Goal: Task Accomplishment & Management: Complete application form

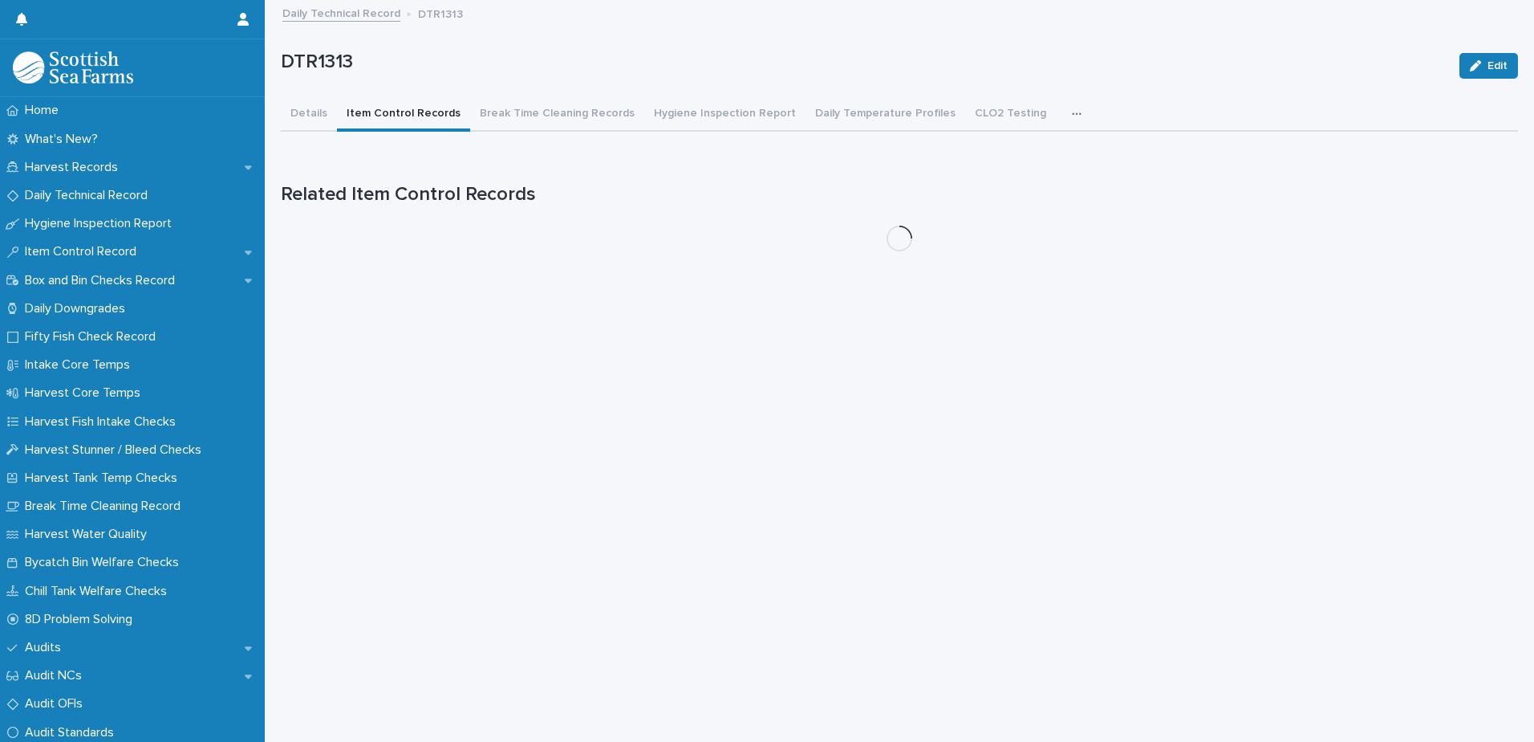
click at [371, 17] on link "Daily Technical Record" at bounding box center [341, 12] width 118 height 18
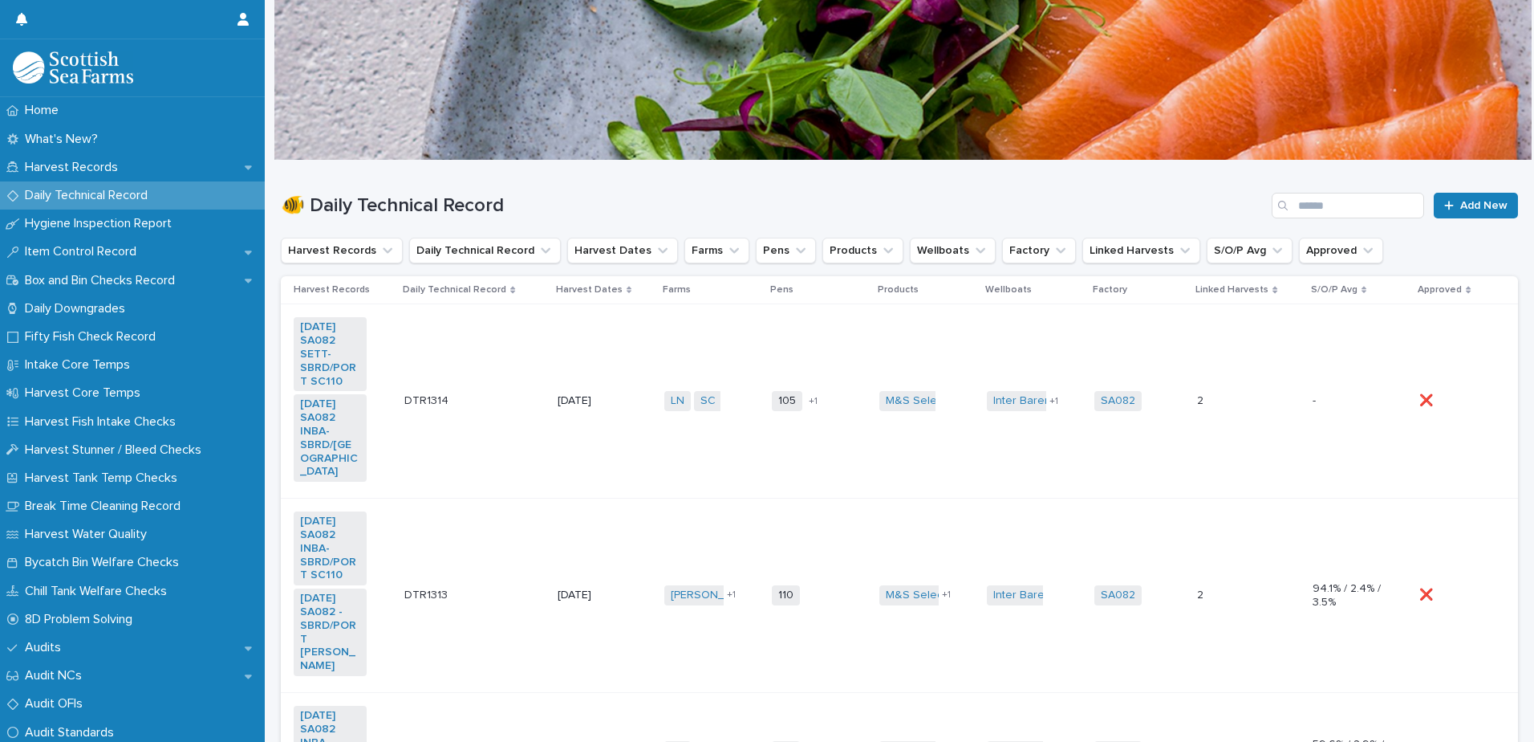
click at [511, 421] on td "DTR1314 DTR1314" at bounding box center [474, 401] width 153 height 194
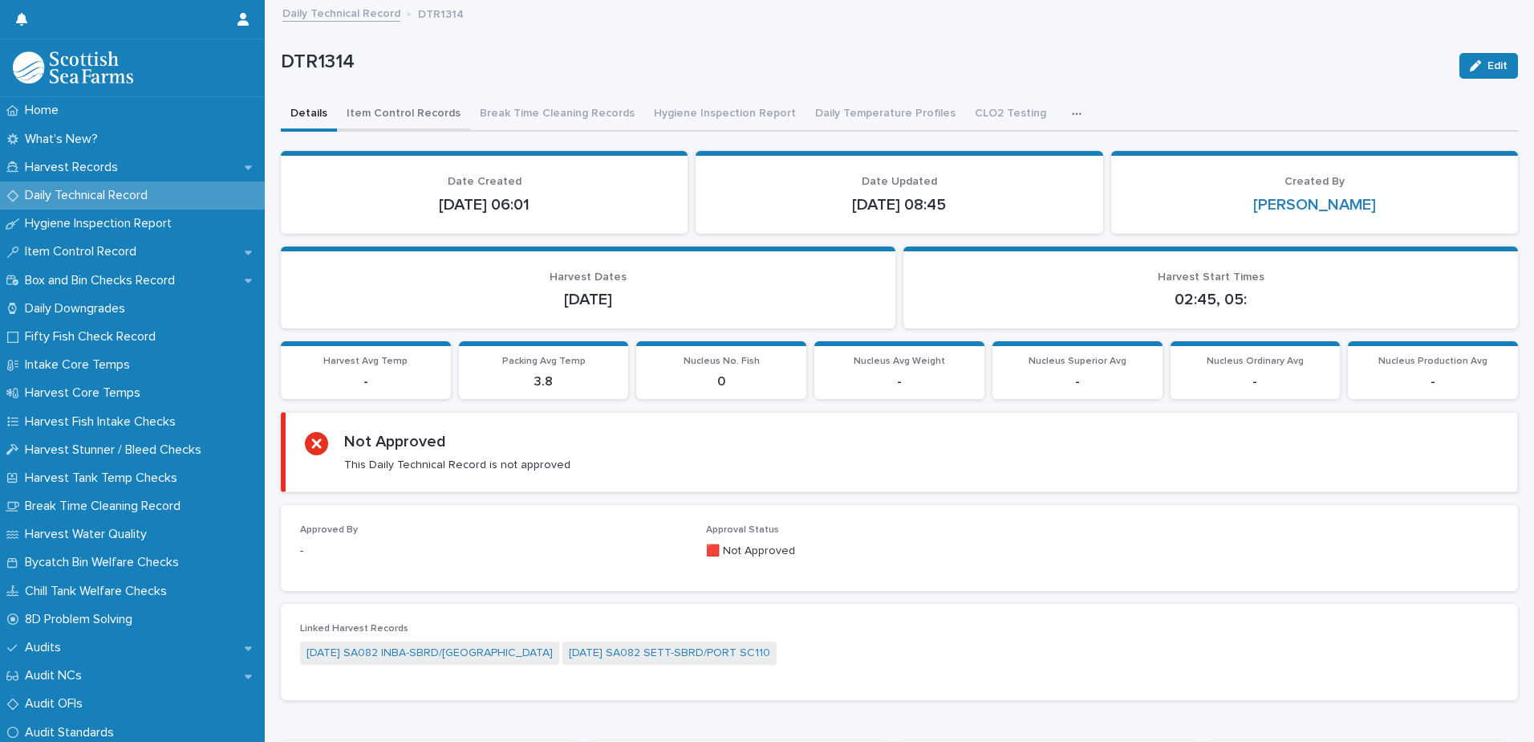
click at [409, 115] on button "Item Control Records" at bounding box center [403, 115] width 133 height 34
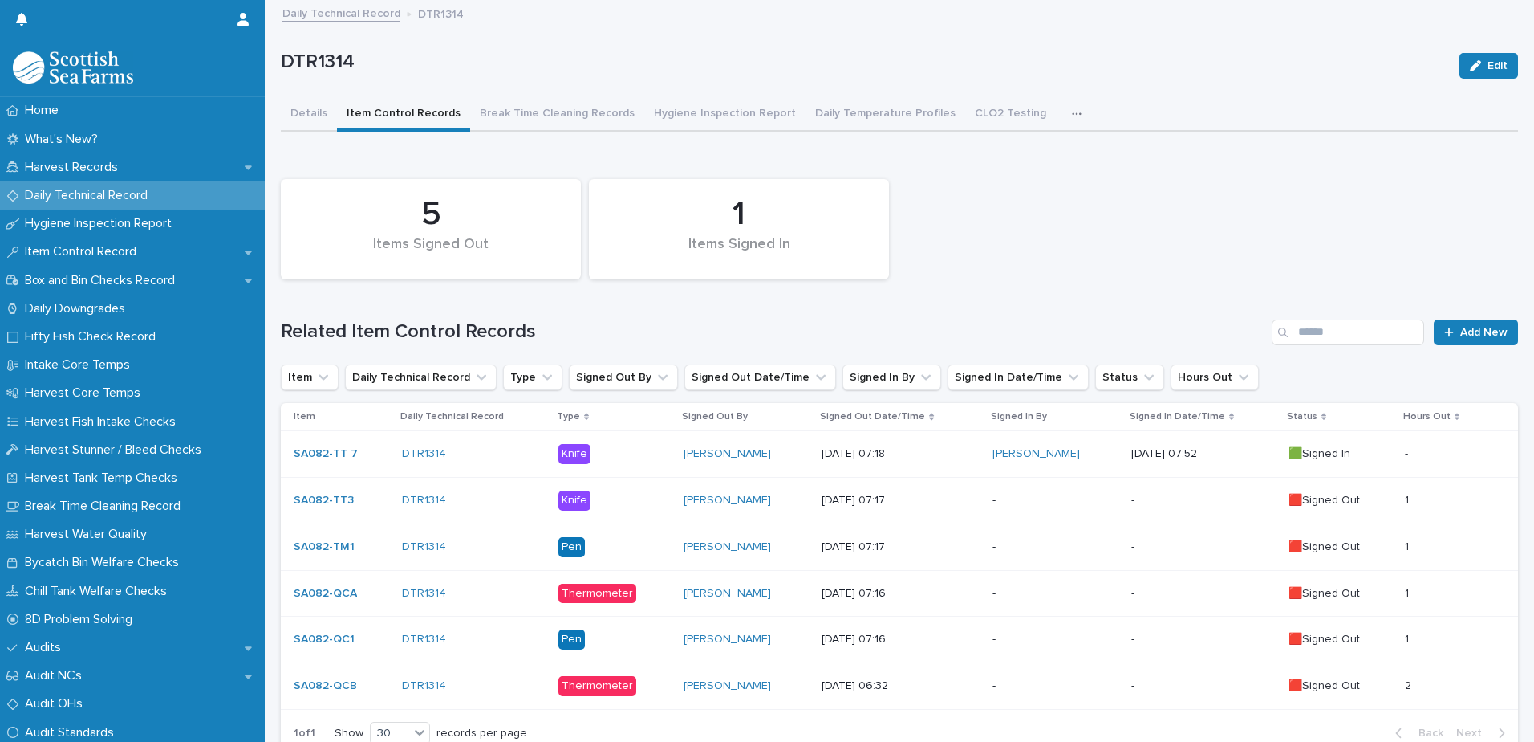
click at [356, 15] on link "Daily Technical Record" at bounding box center [341, 12] width 118 height 18
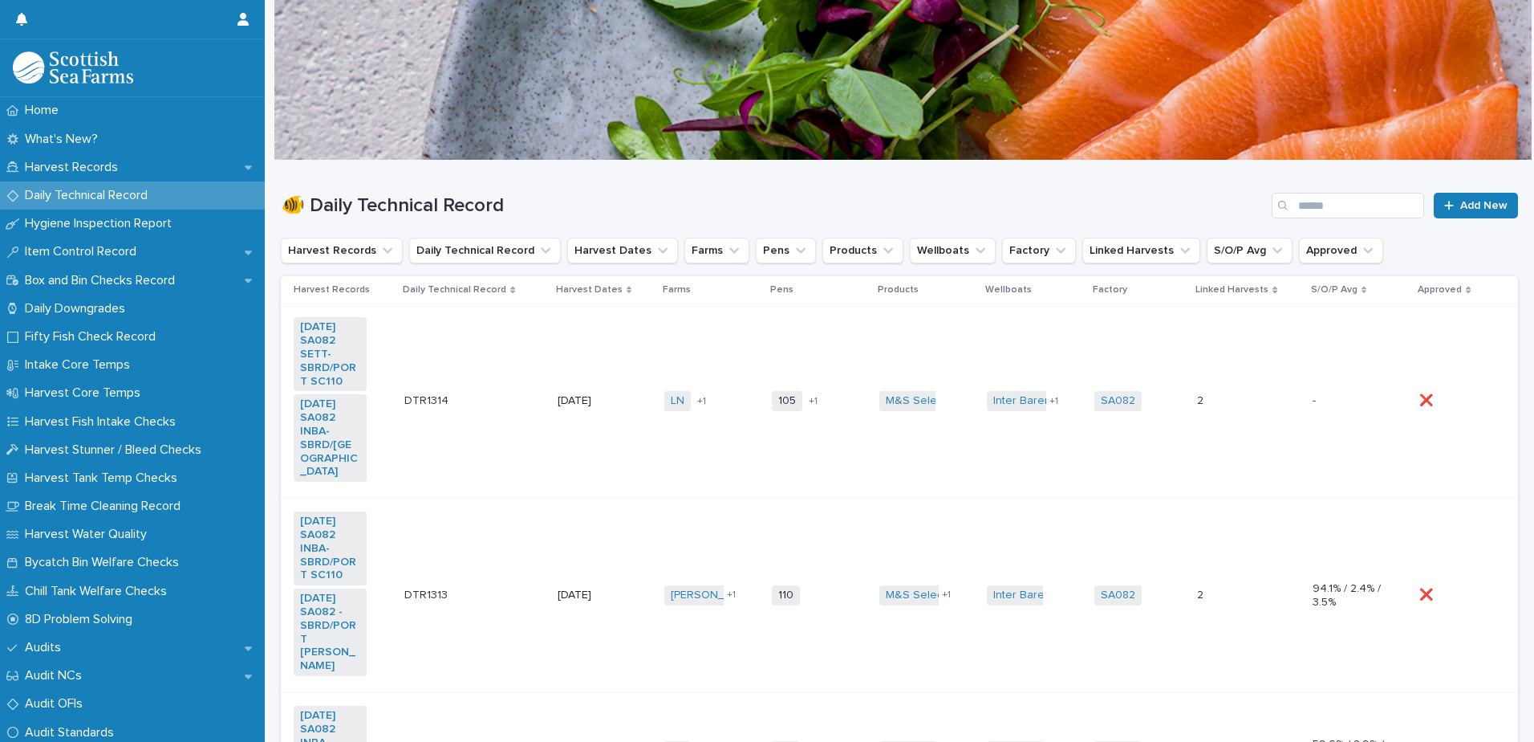
click at [512, 583] on div "DTR1313 DTR1313" at bounding box center [474, 595] width 140 height 26
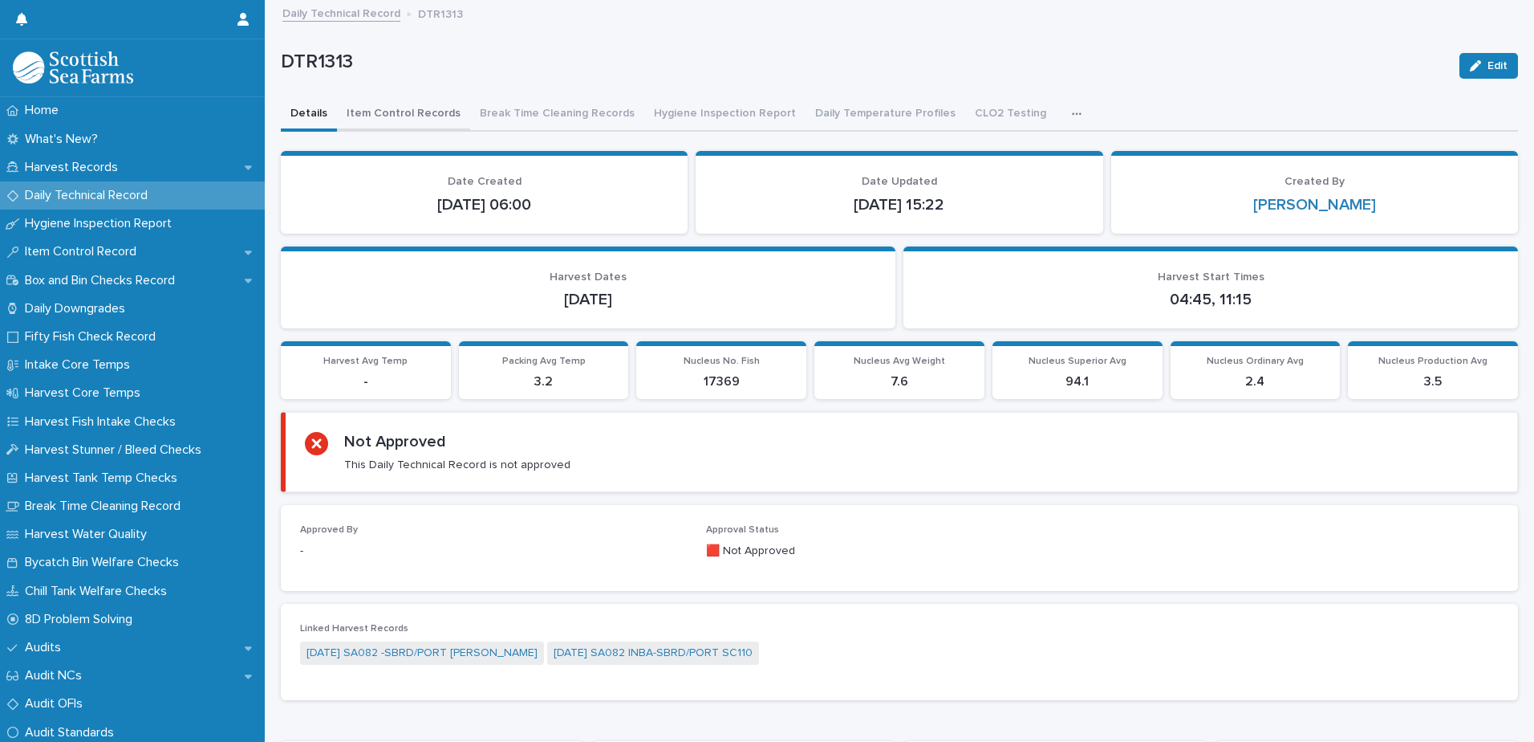
click at [408, 117] on button "Item Control Records" at bounding box center [403, 115] width 133 height 34
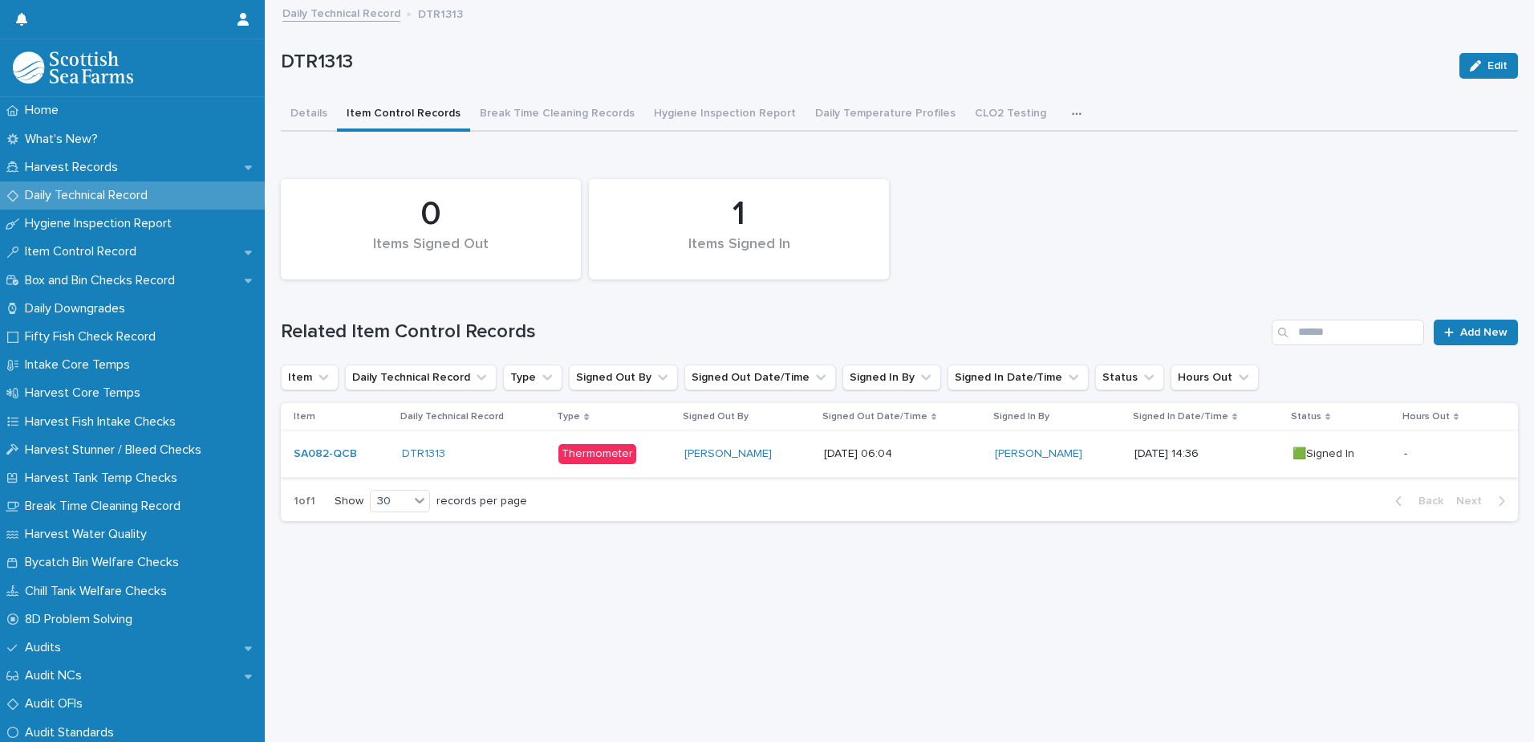
scroll to position [12, 0]
click at [1473, 327] on link "Add New" at bounding box center [1476, 332] width 84 height 26
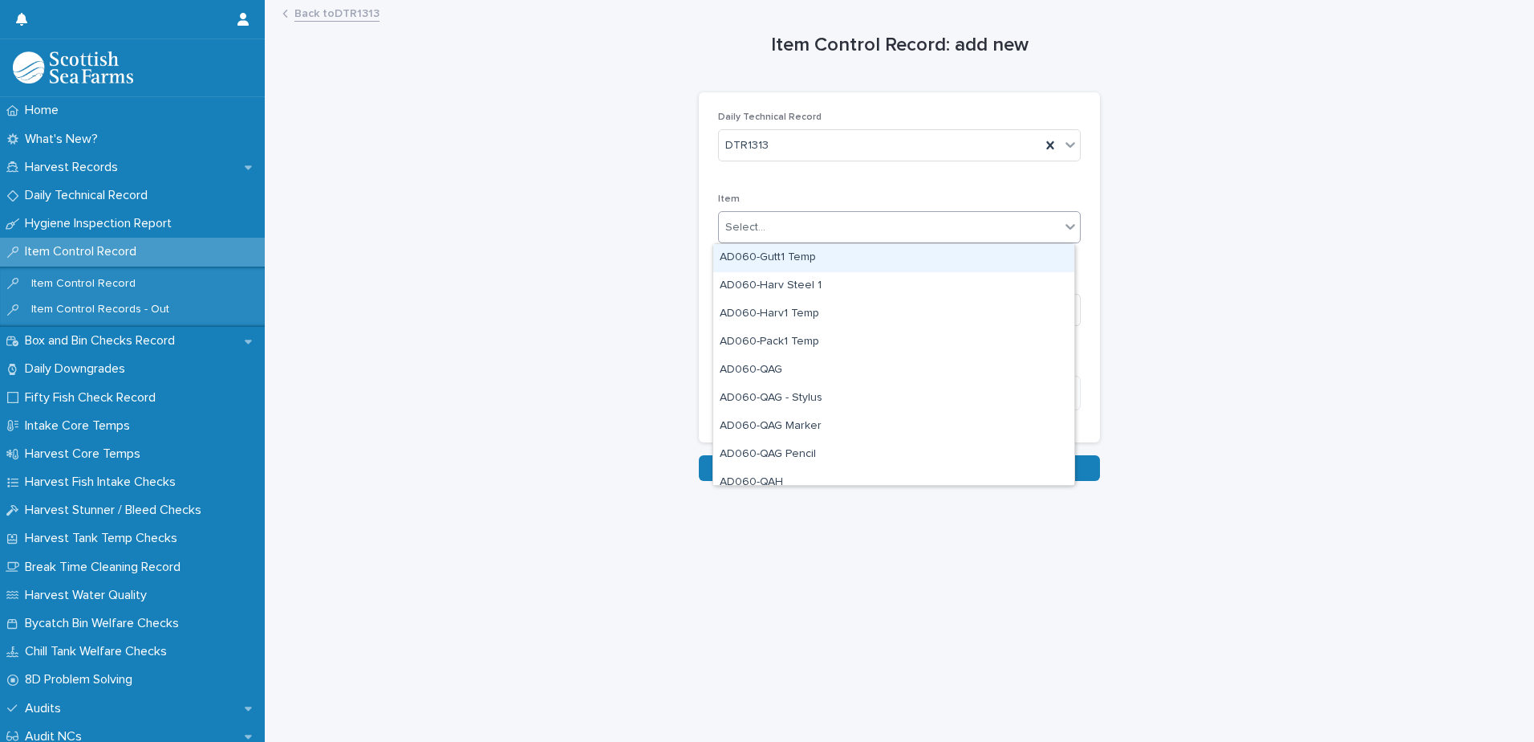
click at [745, 223] on div "Select..." at bounding box center [745, 227] width 40 height 17
type input "***"
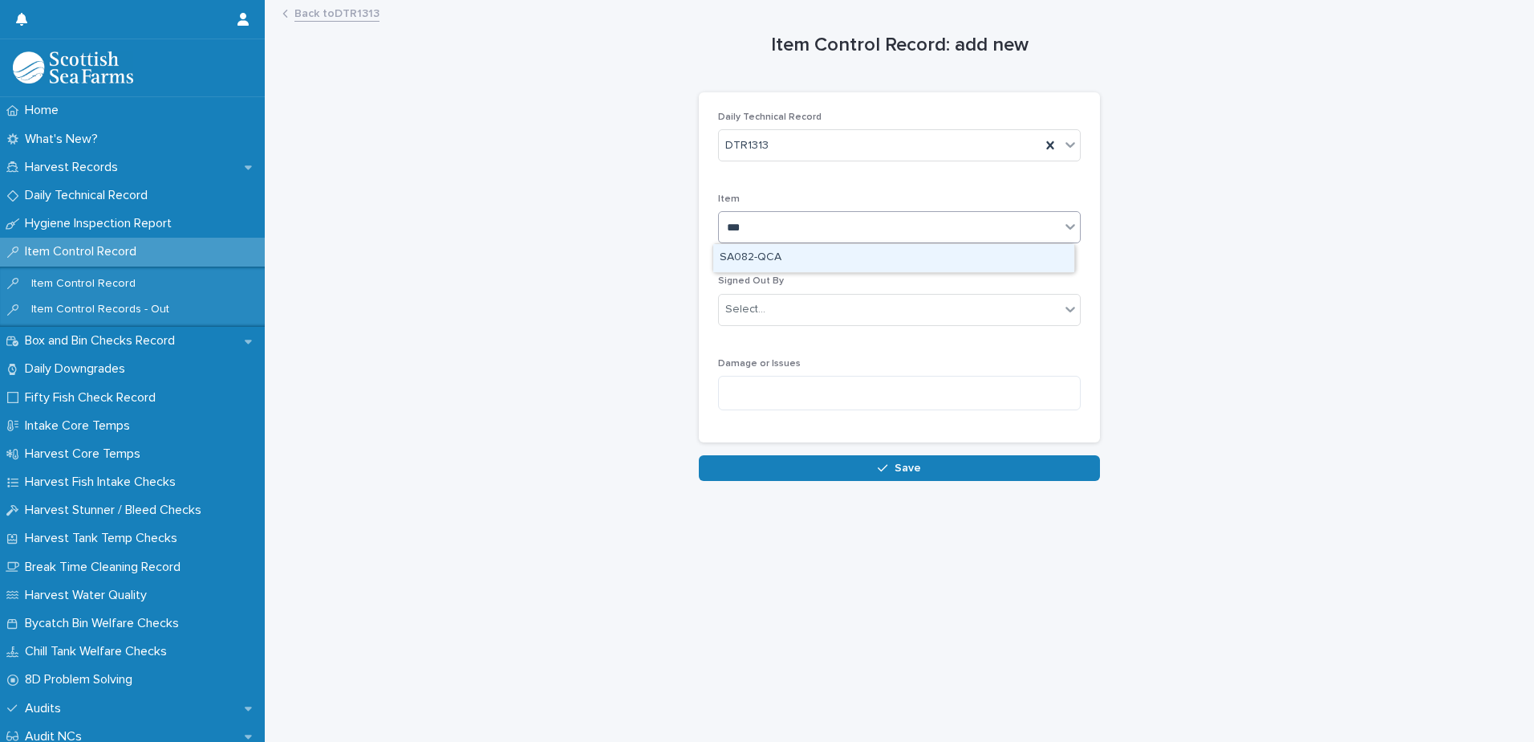
click at [833, 258] on div "SA082-QCA" at bounding box center [893, 258] width 361 height 28
click at [781, 311] on div "Select..." at bounding box center [889, 309] width 341 height 26
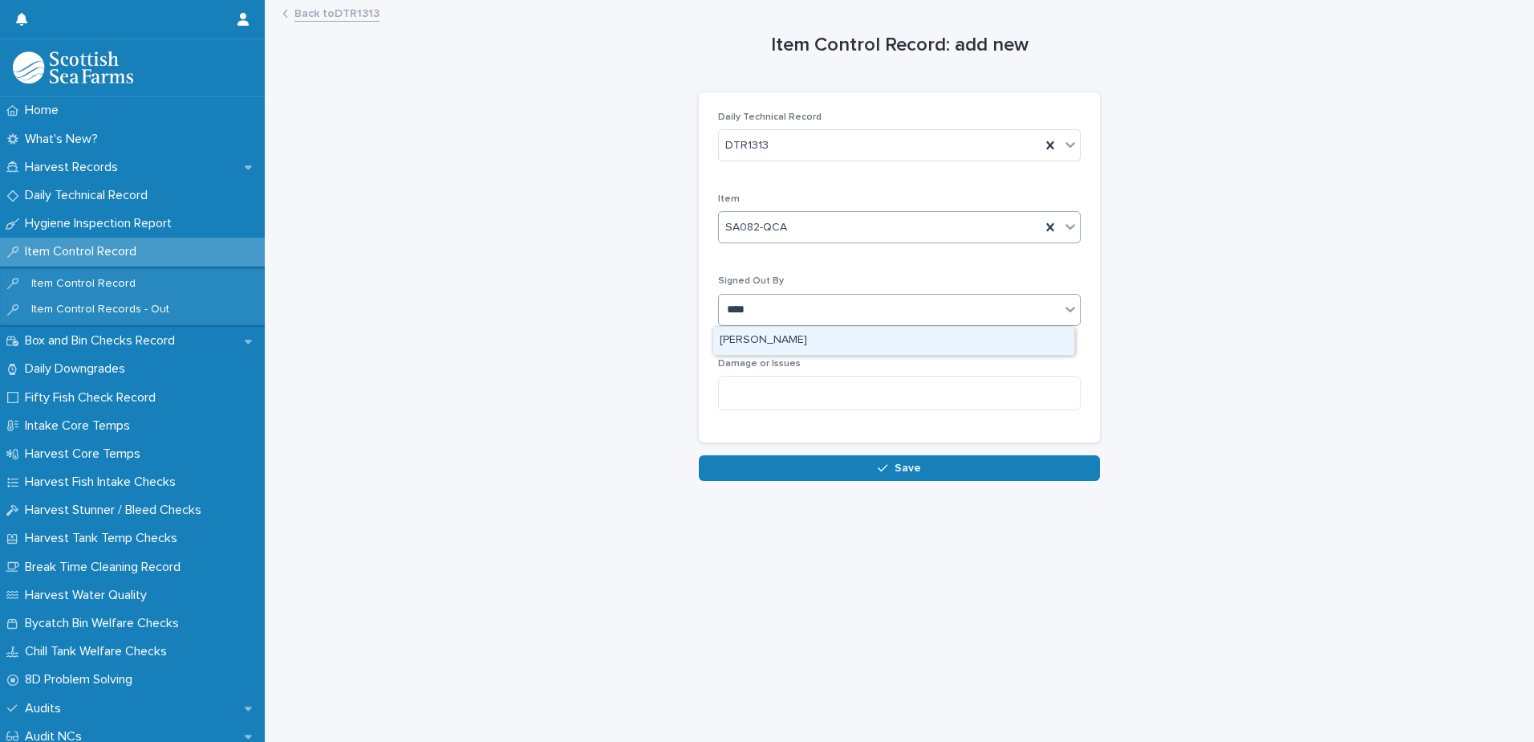
type input "*****"
click at [778, 342] on div "[PERSON_NAME]" at bounding box center [893, 341] width 361 height 28
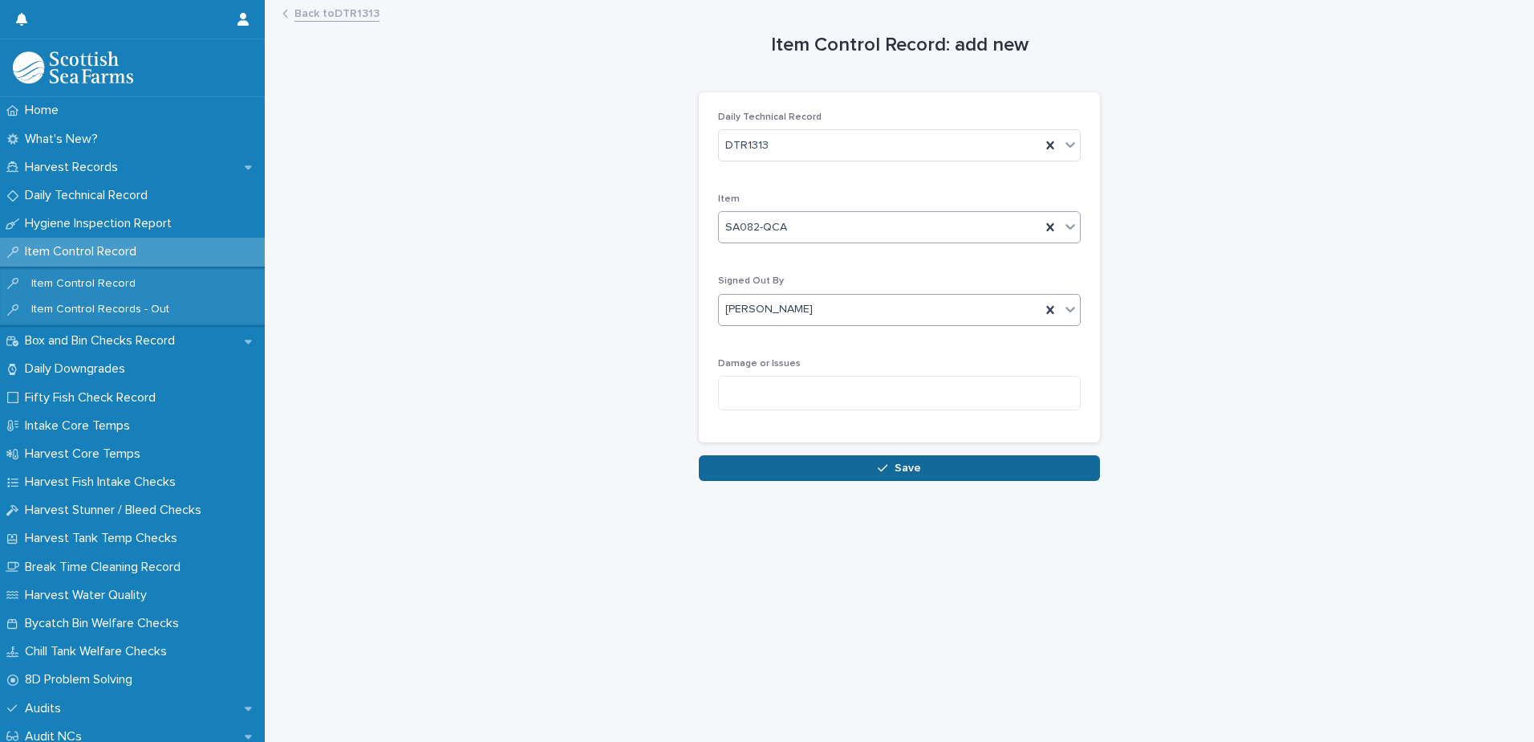
click at [853, 468] on button "Save" at bounding box center [899, 468] width 401 height 26
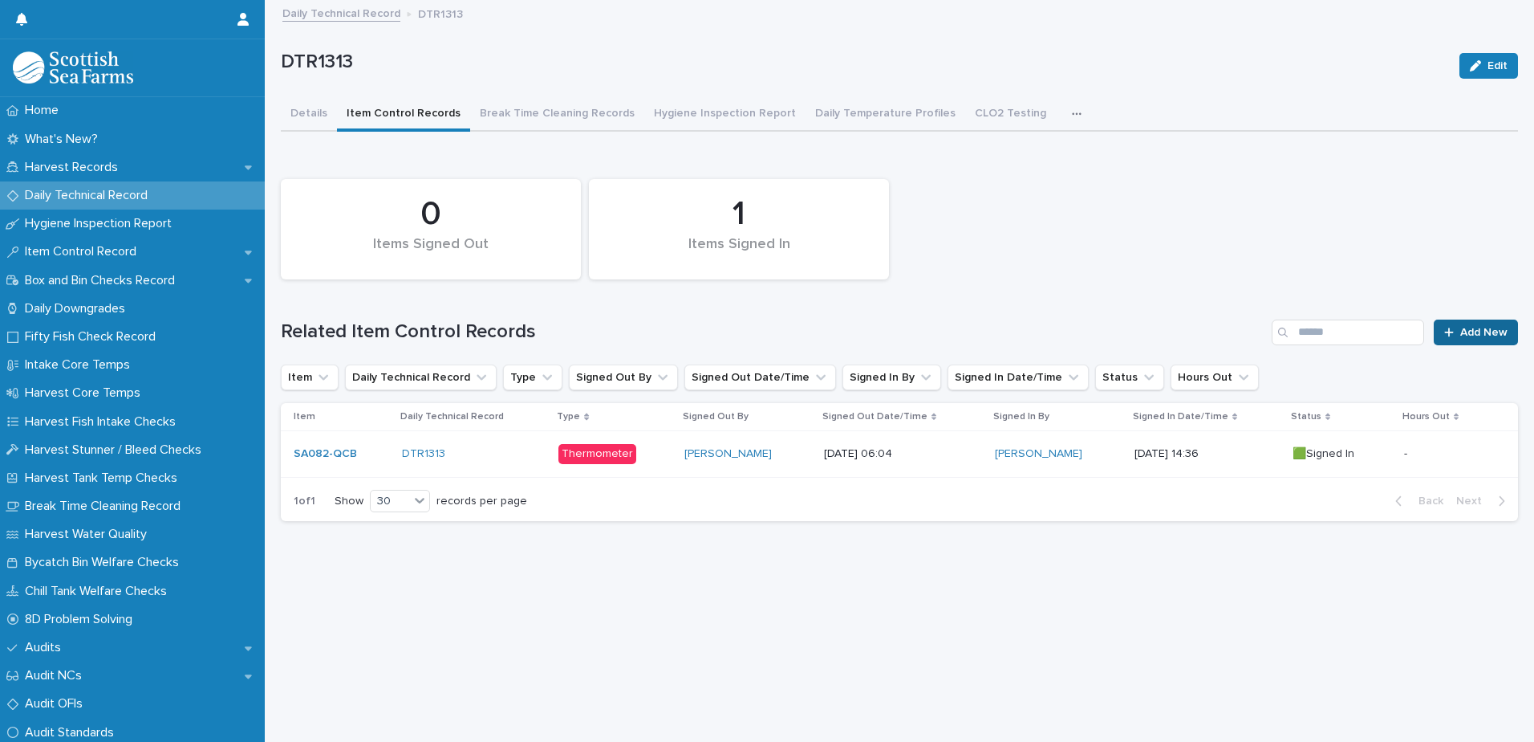
click at [1465, 331] on span "Add New" at bounding box center [1484, 332] width 47 height 11
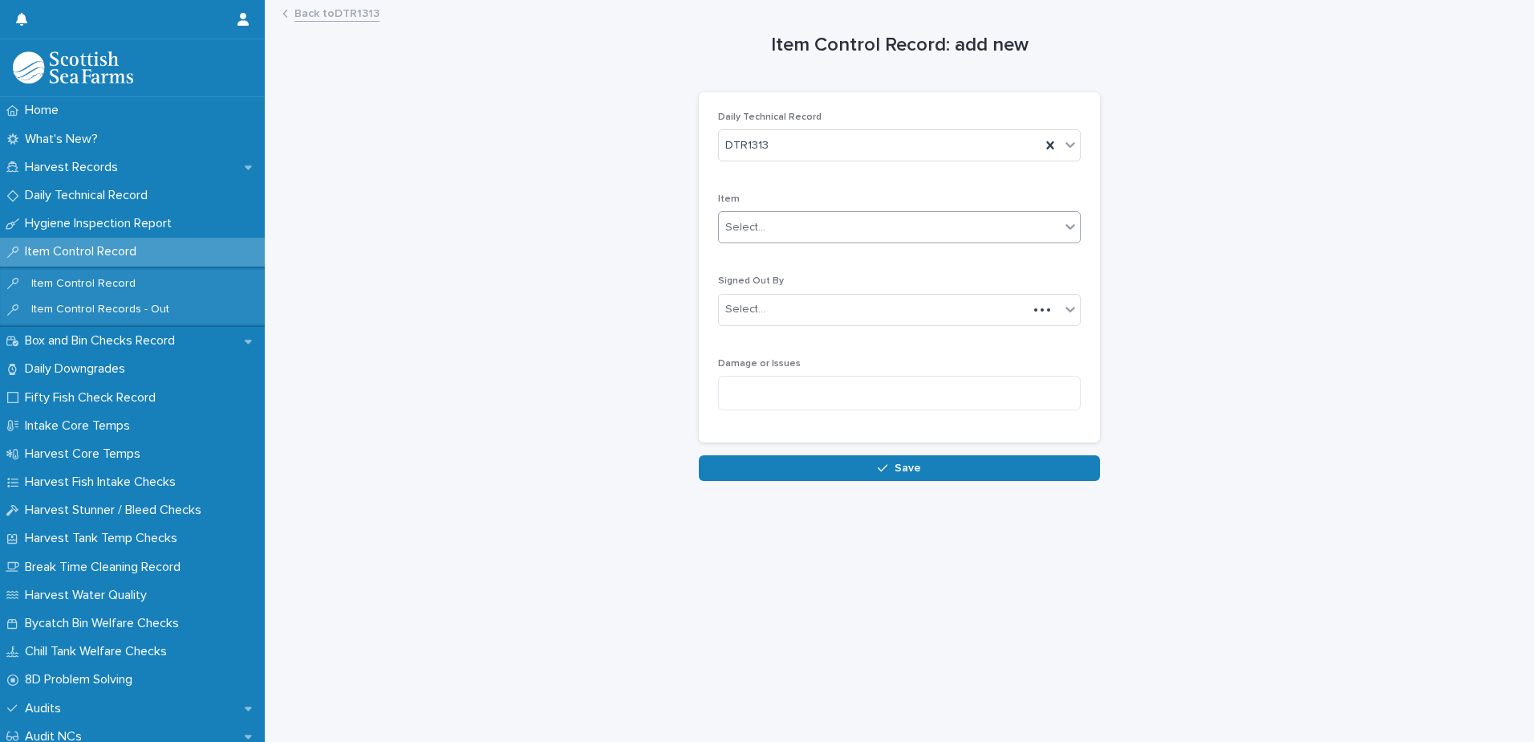
click at [770, 220] on div "Select..." at bounding box center [889, 227] width 341 height 26
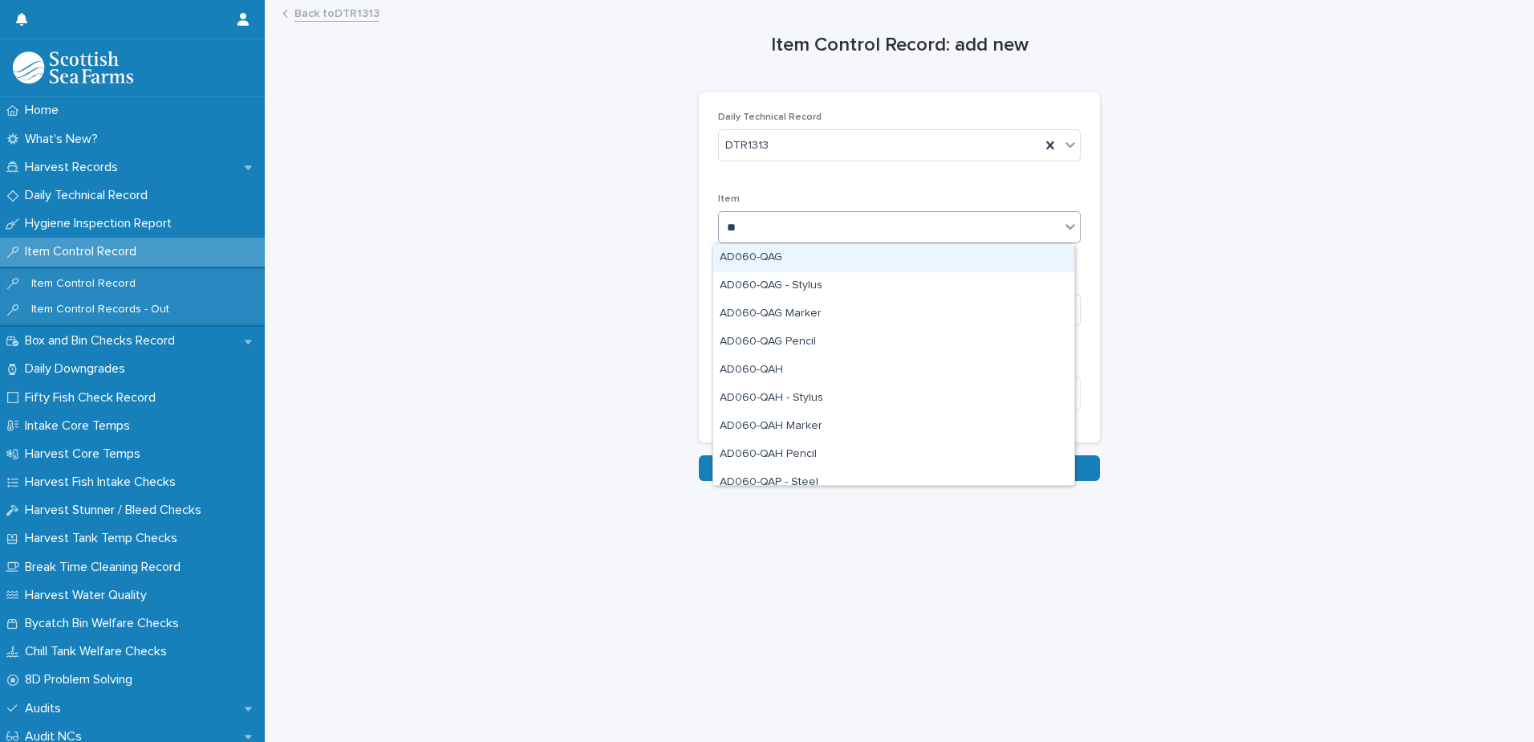
type input "***"
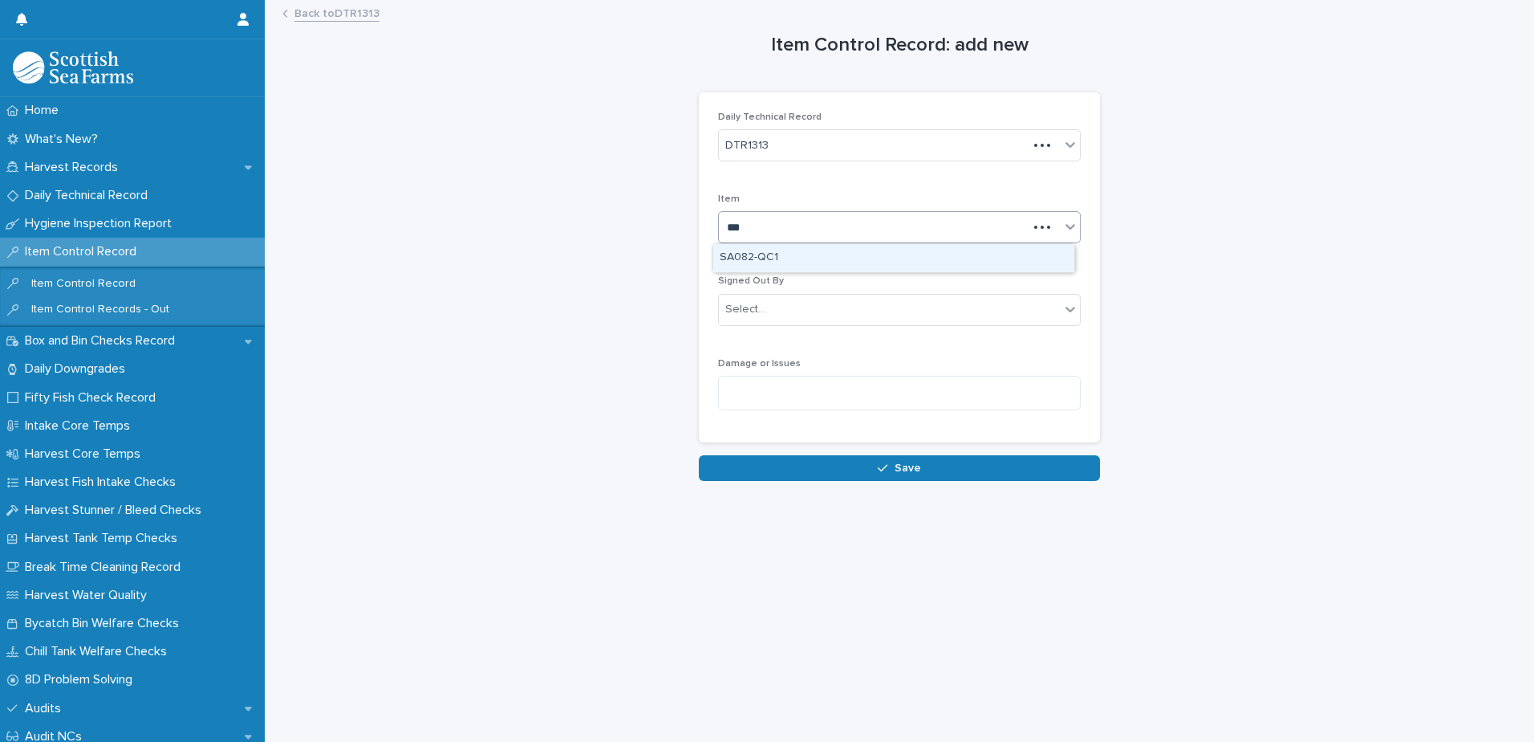
click at [766, 262] on div "SA082-QC1" at bounding box center [893, 258] width 361 height 28
click at [778, 306] on div "Select..." at bounding box center [873, 309] width 309 height 26
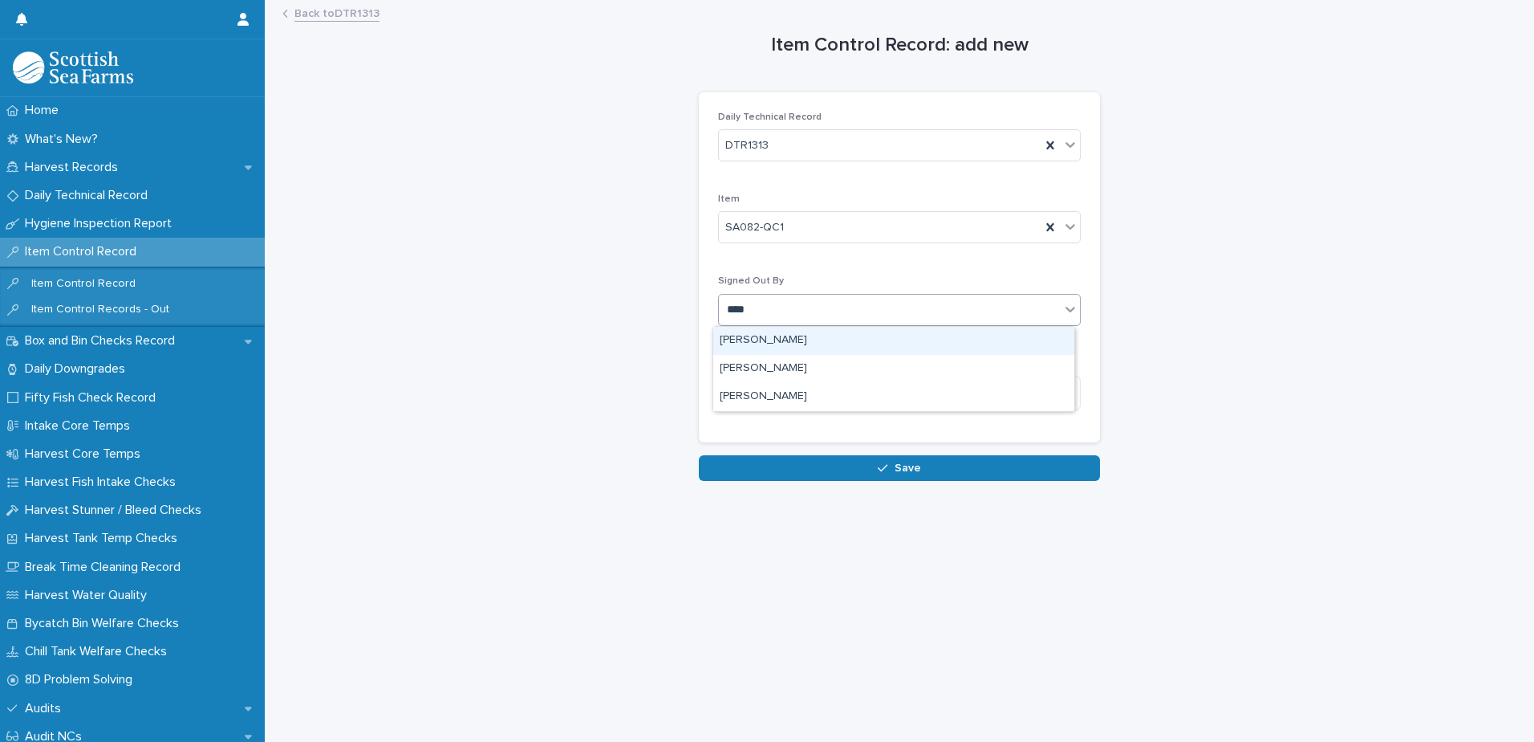
type input "*****"
click at [781, 342] on div "[PERSON_NAME]" at bounding box center [893, 341] width 361 height 28
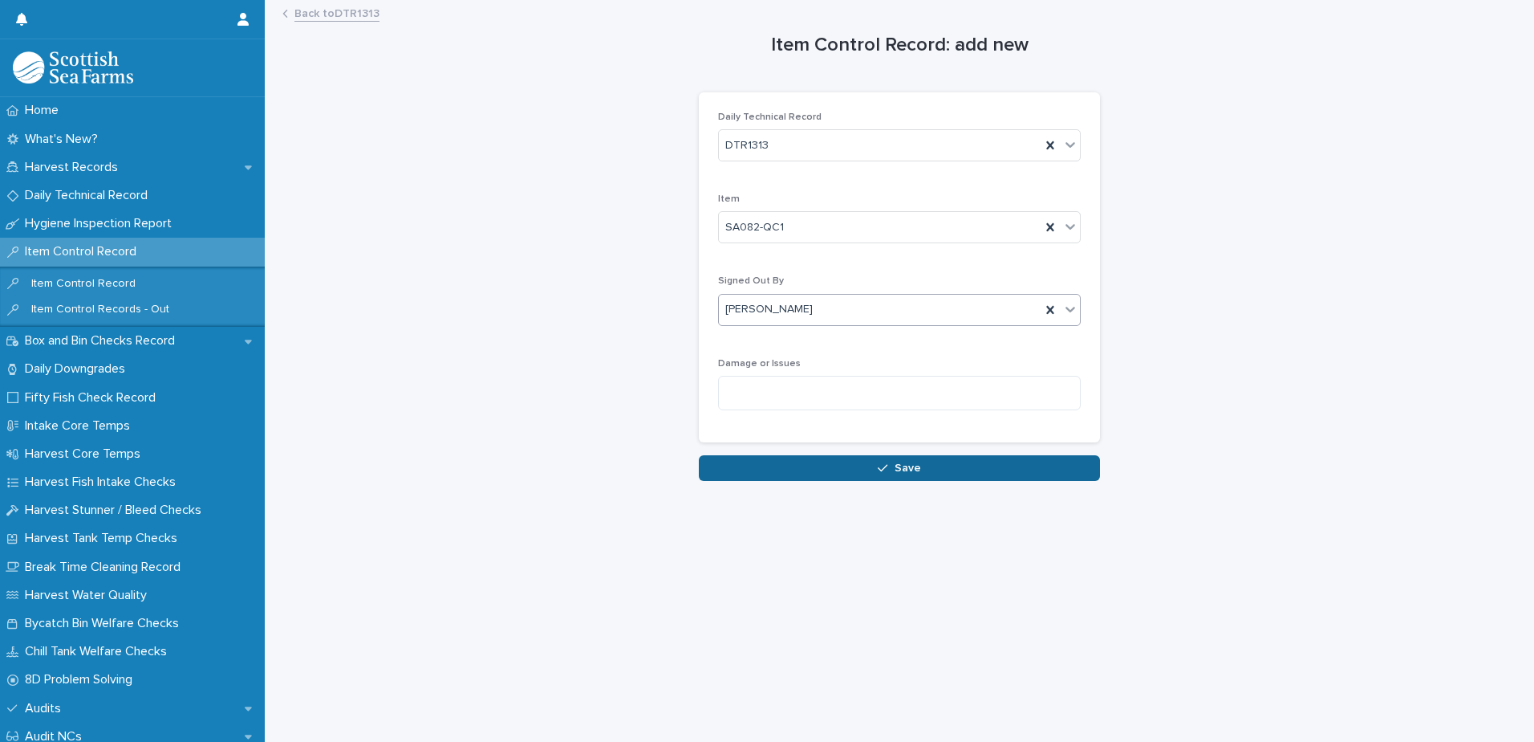
drag, startPoint x: 859, startPoint y: 483, endPoint x: 859, endPoint y: 471, distance: 12.0
click at [859, 482] on div "Loading... Saving… Loading... Saving… Item Control Record: add new Loading... S…" at bounding box center [900, 352] width 1254 height 700
click at [859, 471] on button "Save" at bounding box center [899, 468] width 401 height 26
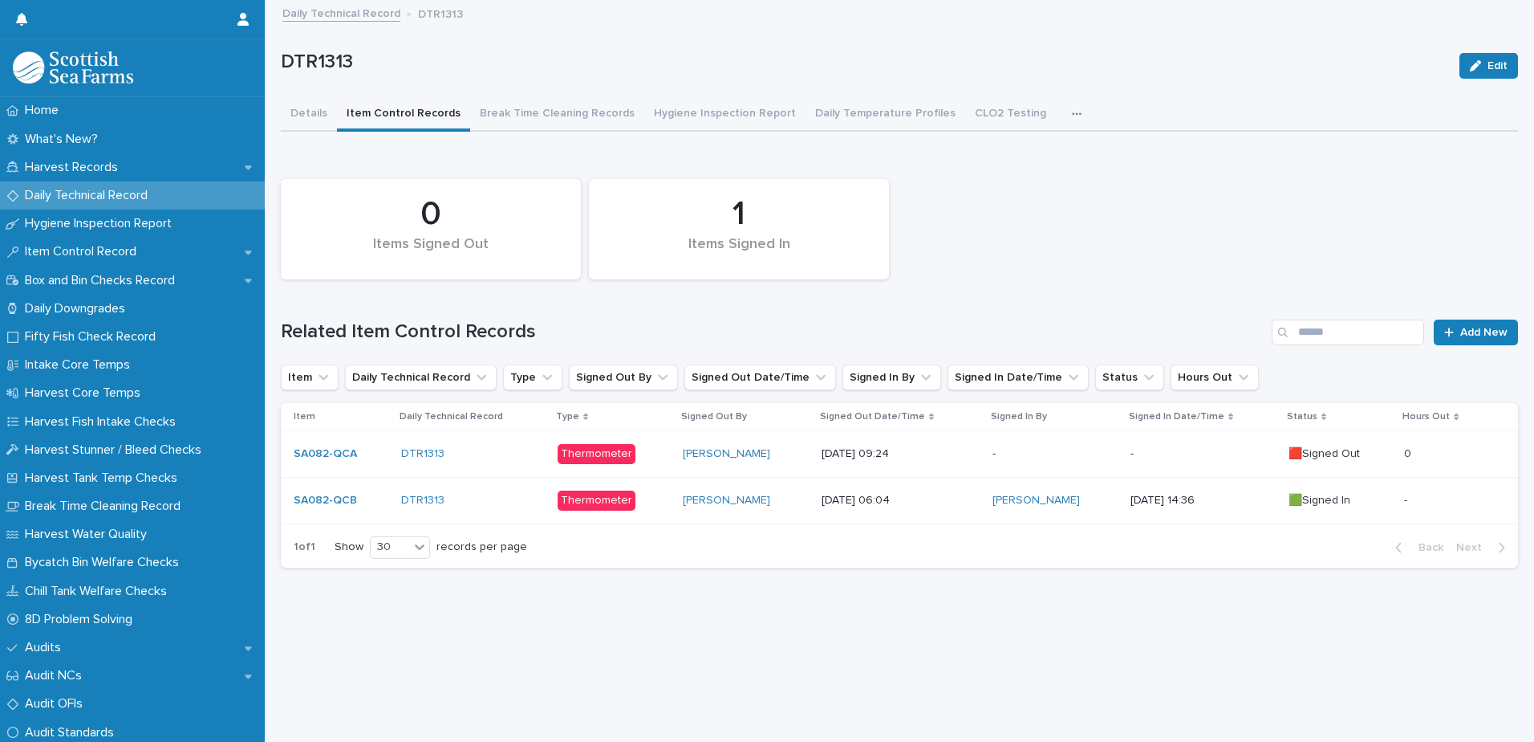
click at [1003, 458] on p "-" at bounding box center [1056, 454] width 126 height 14
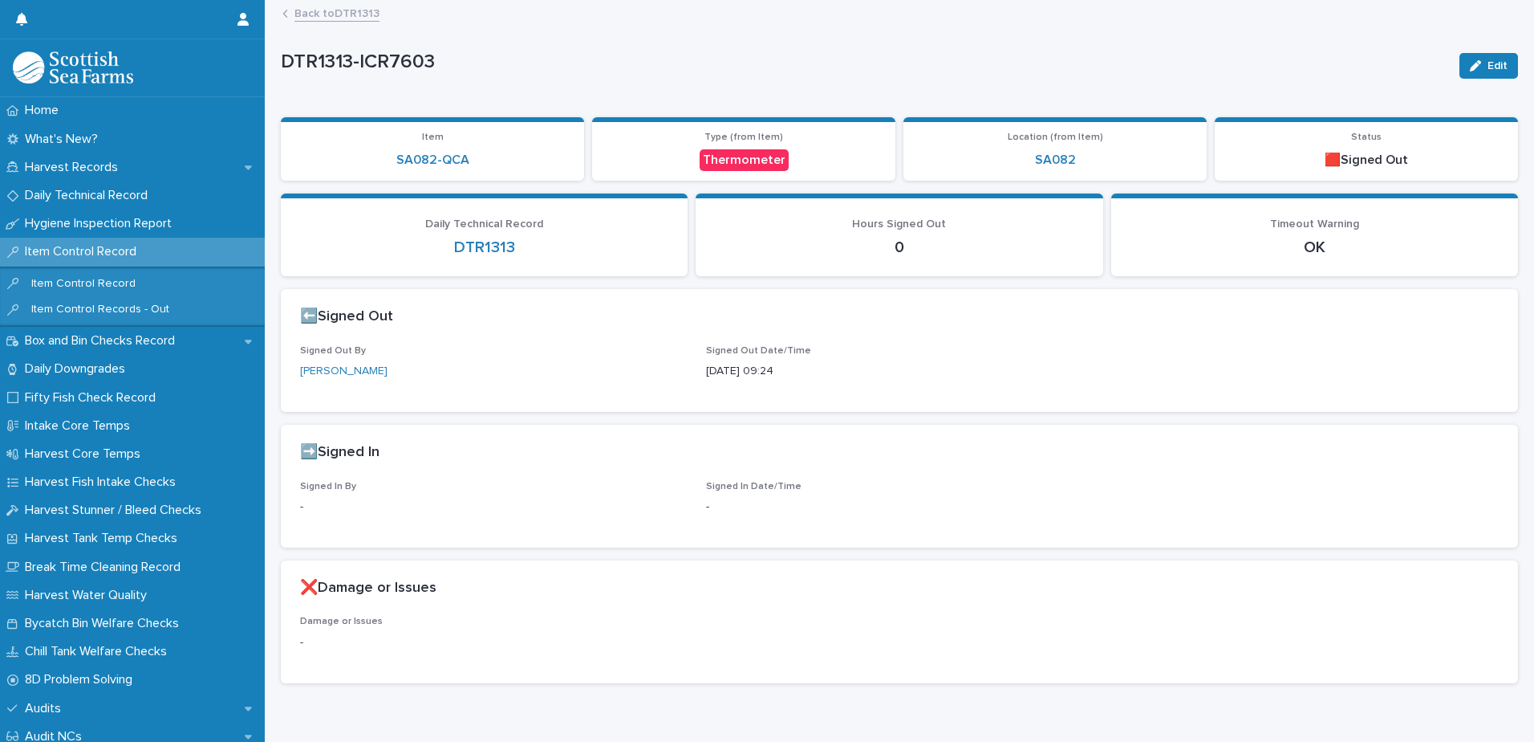
click at [1470, 61] on icon "button" at bounding box center [1475, 65] width 11 height 11
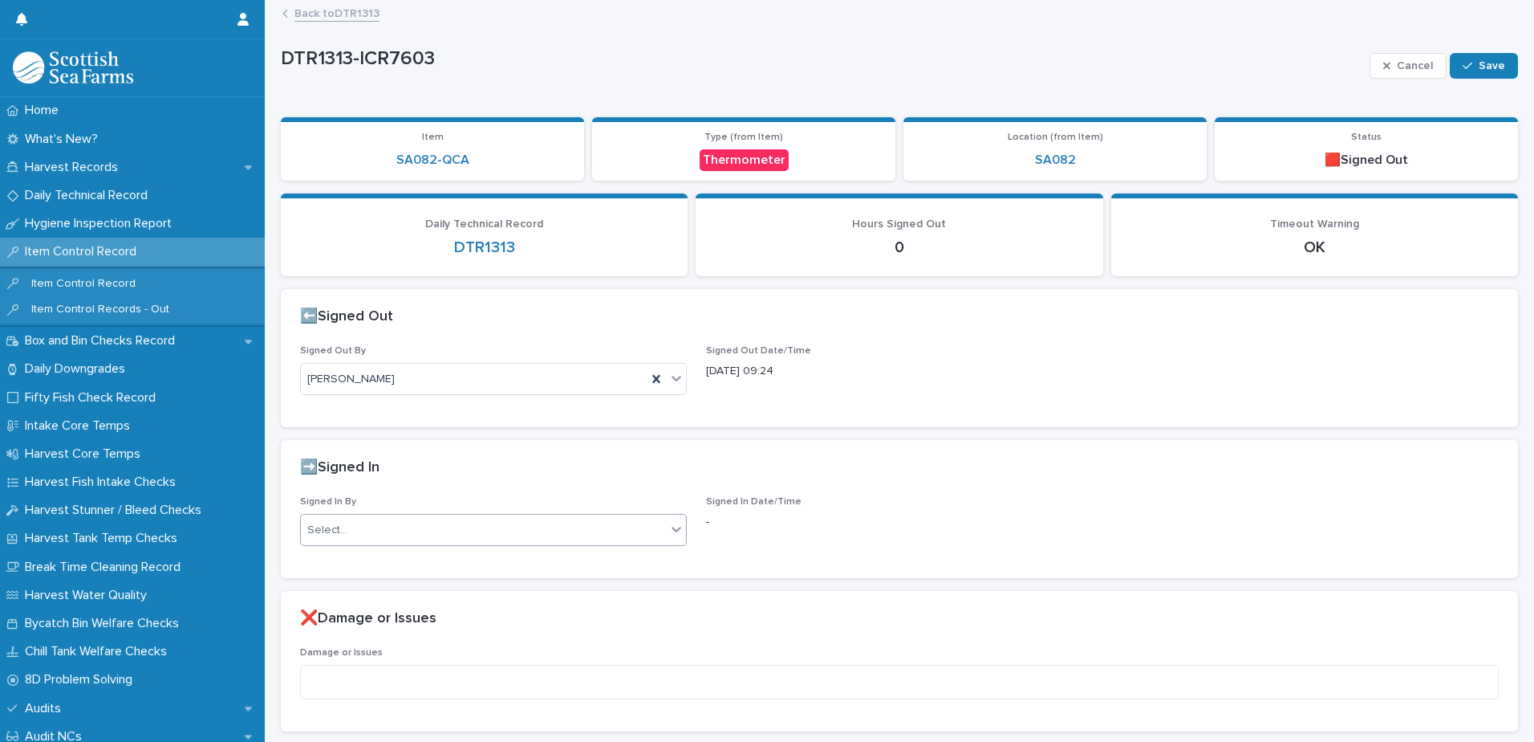
click at [385, 518] on div "Select..." at bounding box center [483, 530] width 365 height 26
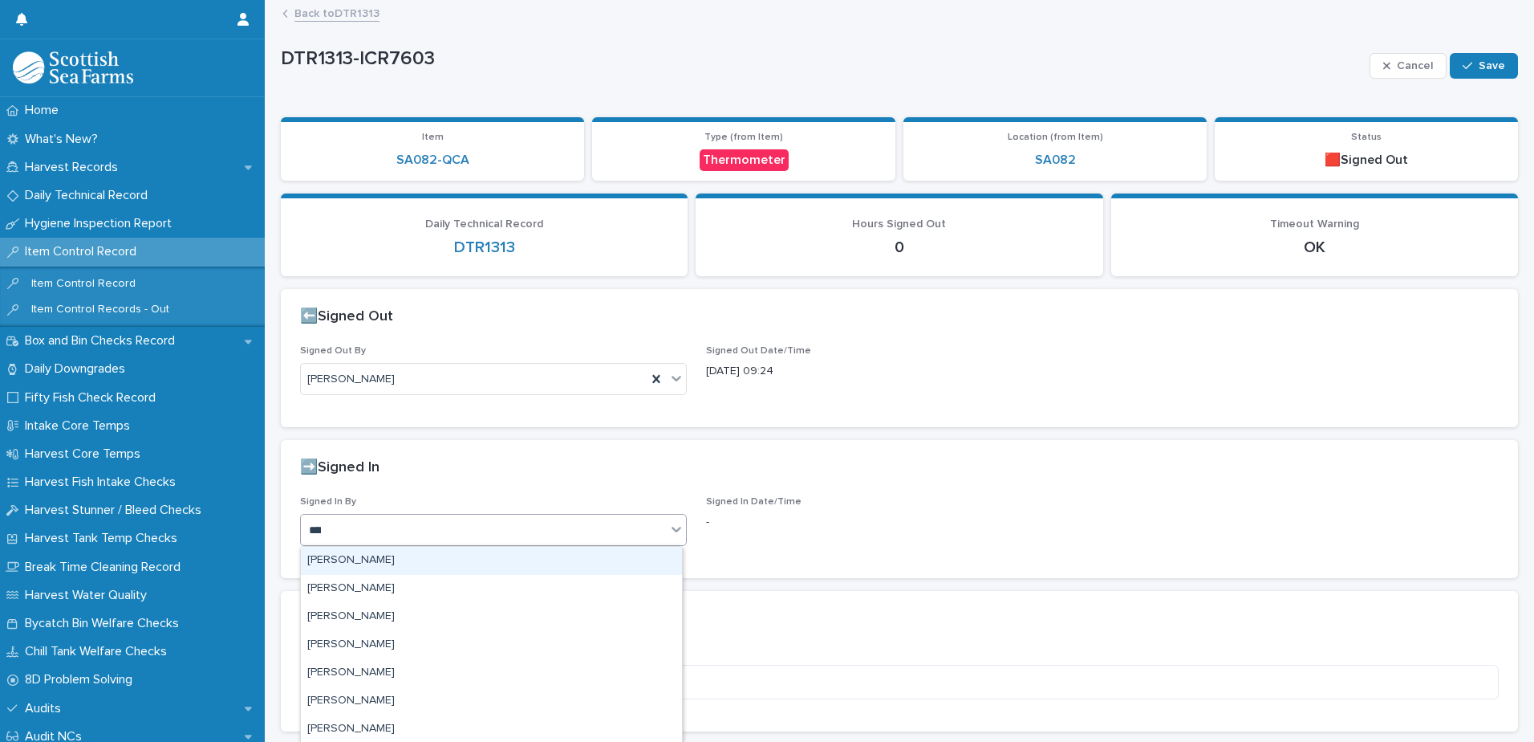
type input "*****"
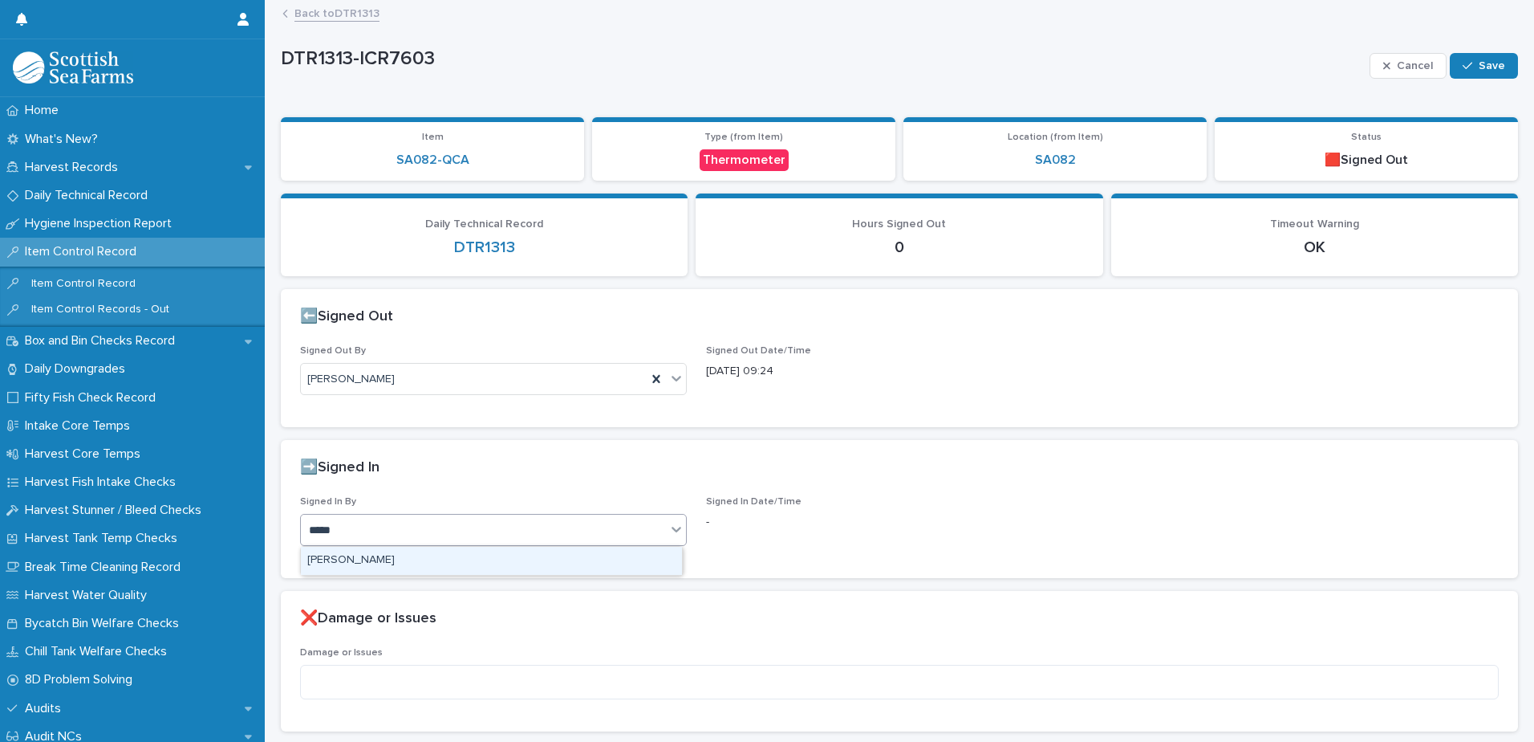
click at [372, 552] on div "[PERSON_NAME]" at bounding box center [491, 561] width 381 height 28
click at [1467, 60] on button "Save" at bounding box center [1484, 66] width 68 height 26
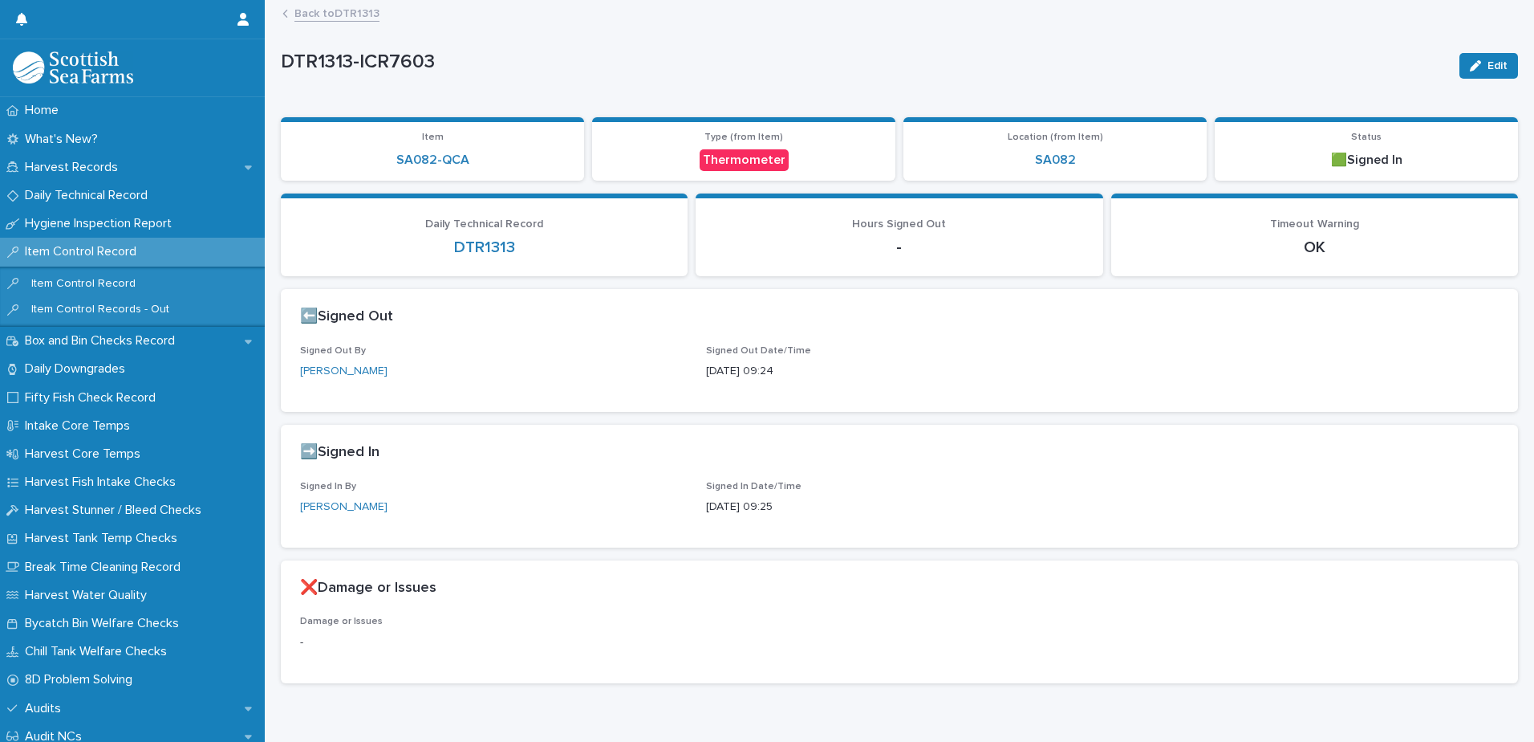
click at [356, 16] on link "Back to DTR1313" at bounding box center [337, 12] width 85 height 18
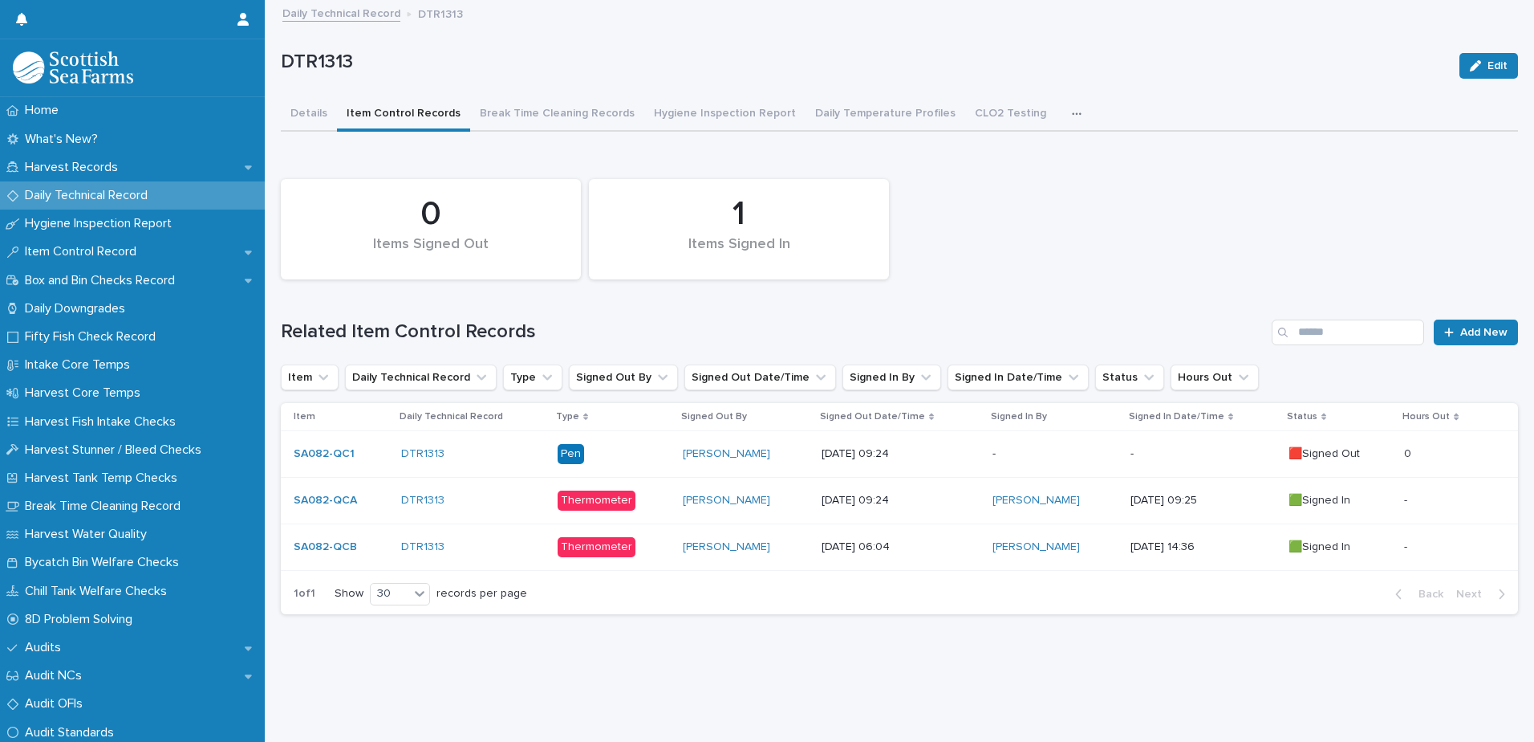
click at [1154, 453] on p "-" at bounding box center [1203, 454] width 144 height 14
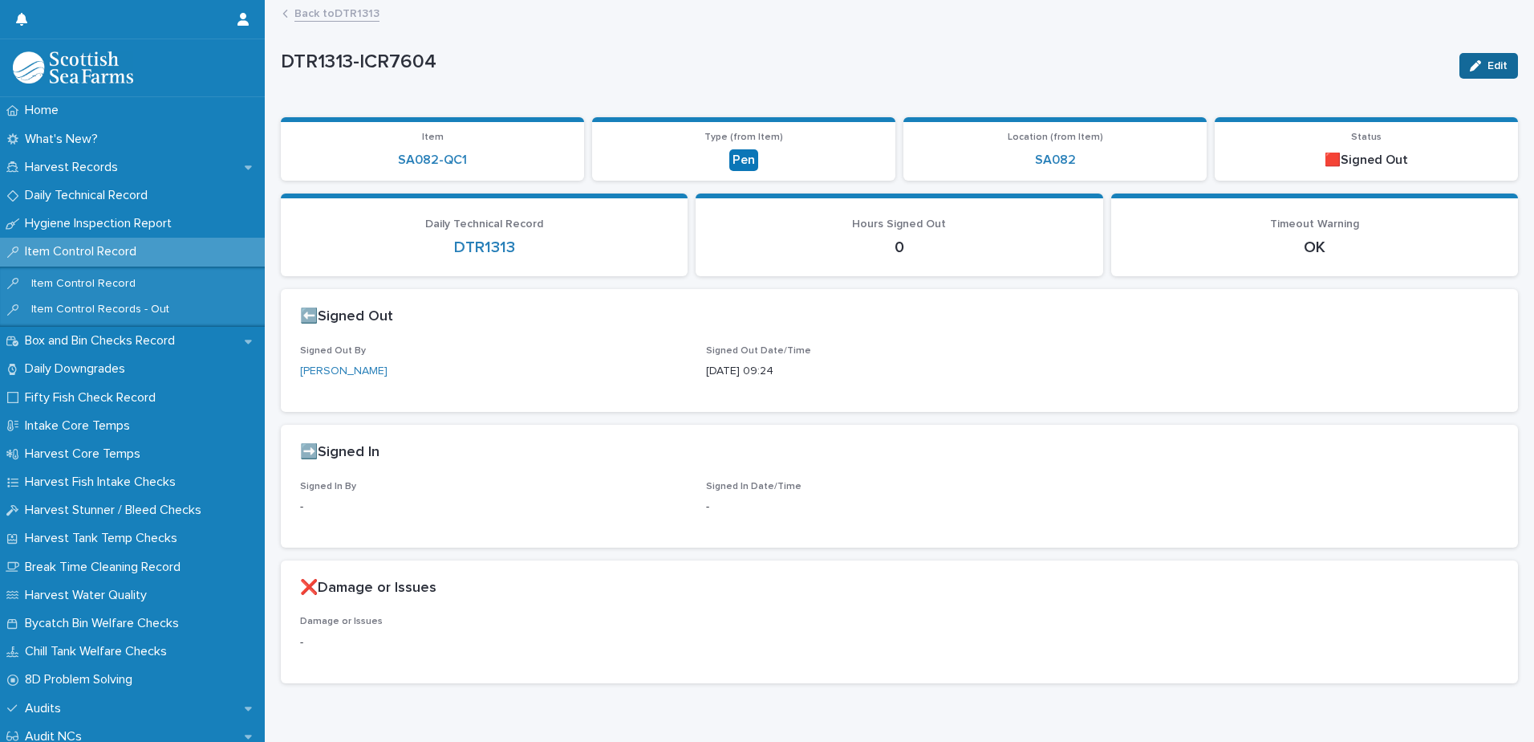
click at [1468, 72] on button "Edit" at bounding box center [1489, 66] width 59 height 26
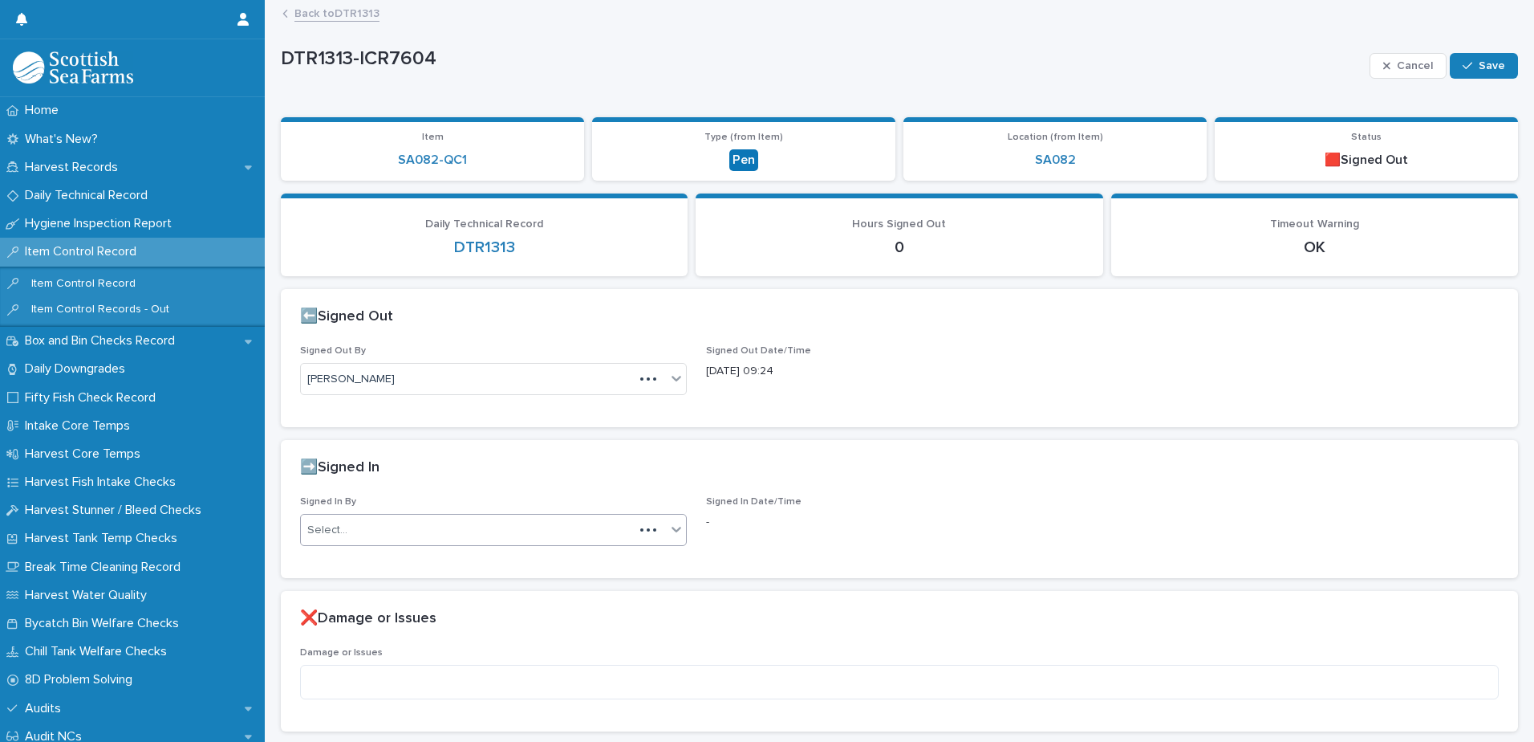
click at [415, 526] on div "Select..." at bounding box center [467, 530] width 333 height 26
type input "*****"
click at [1479, 63] on span "Save" at bounding box center [1492, 65] width 26 height 11
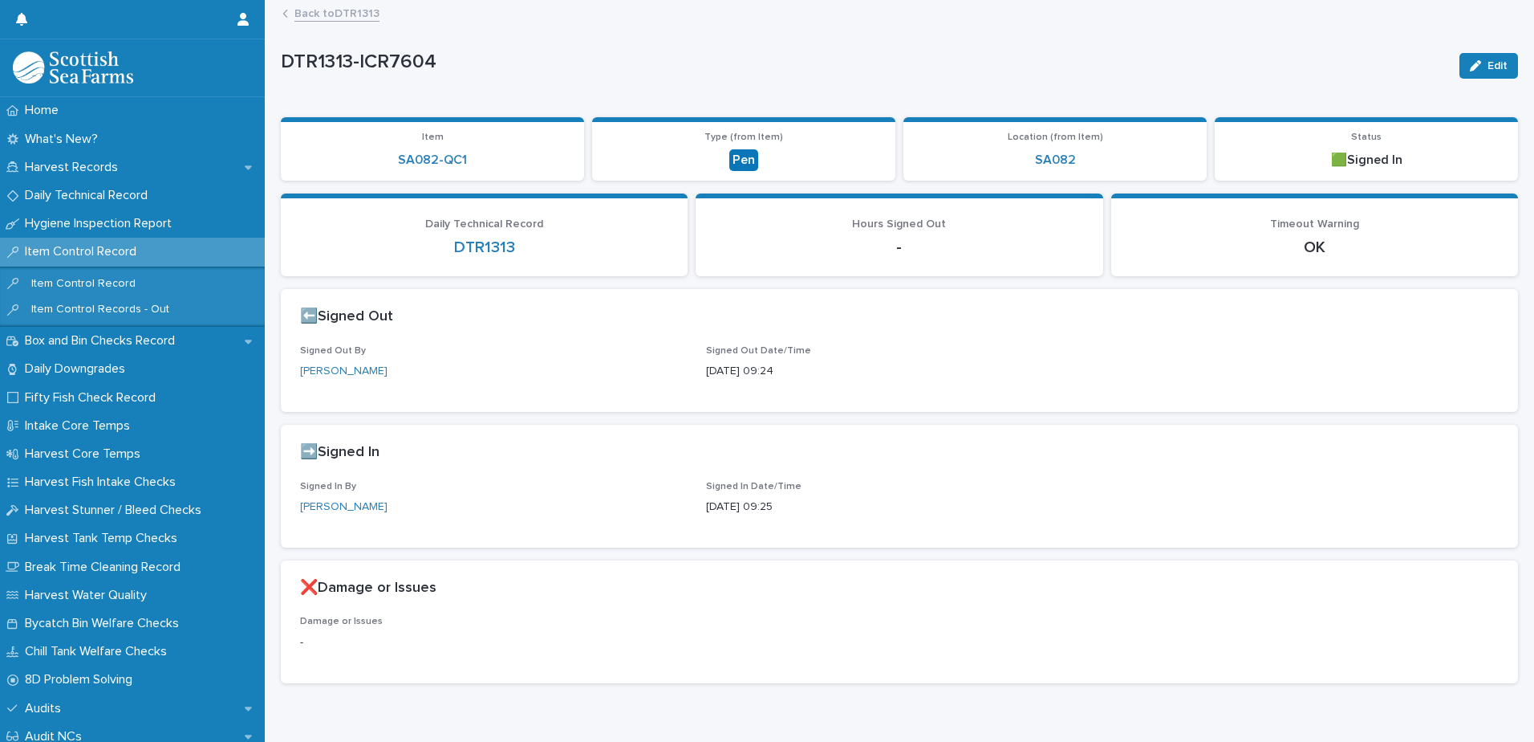
click at [357, 16] on link "Back to DTR1313" at bounding box center [337, 12] width 85 height 18
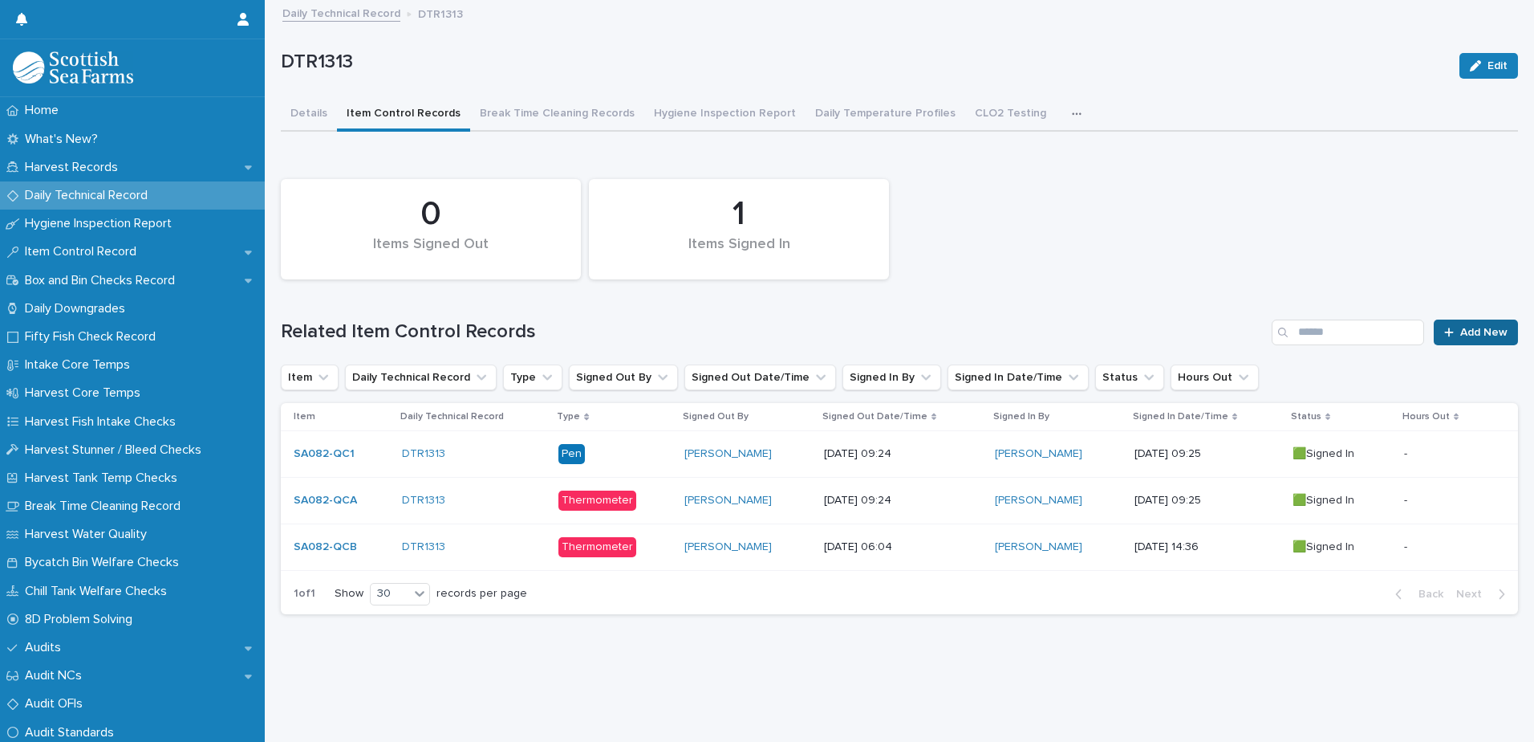
click at [1475, 330] on span "Add New" at bounding box center [1484, 332] width 47 height 11
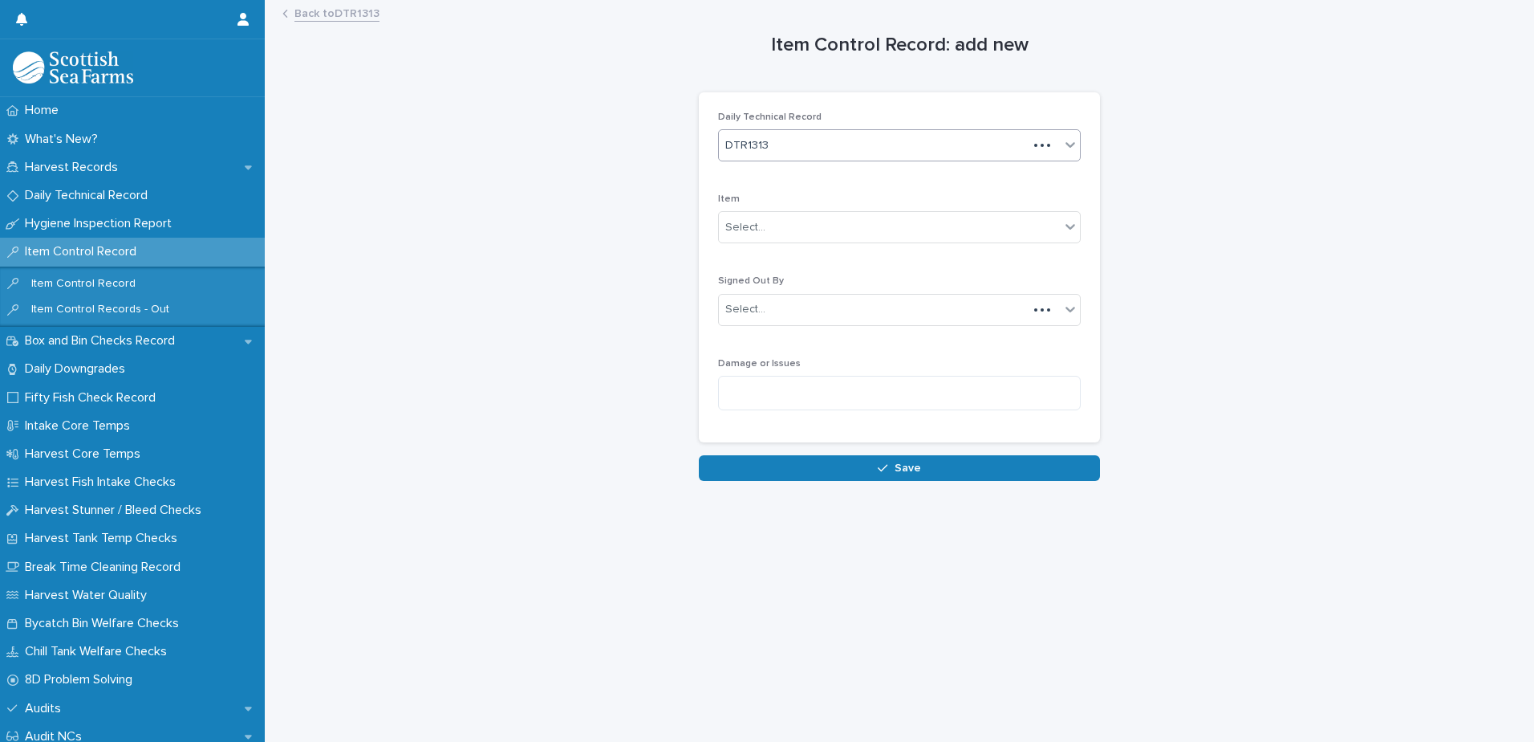
click at [781, 138] on div "DTR1313" at bounding box center [873, 145] width 309 height 26
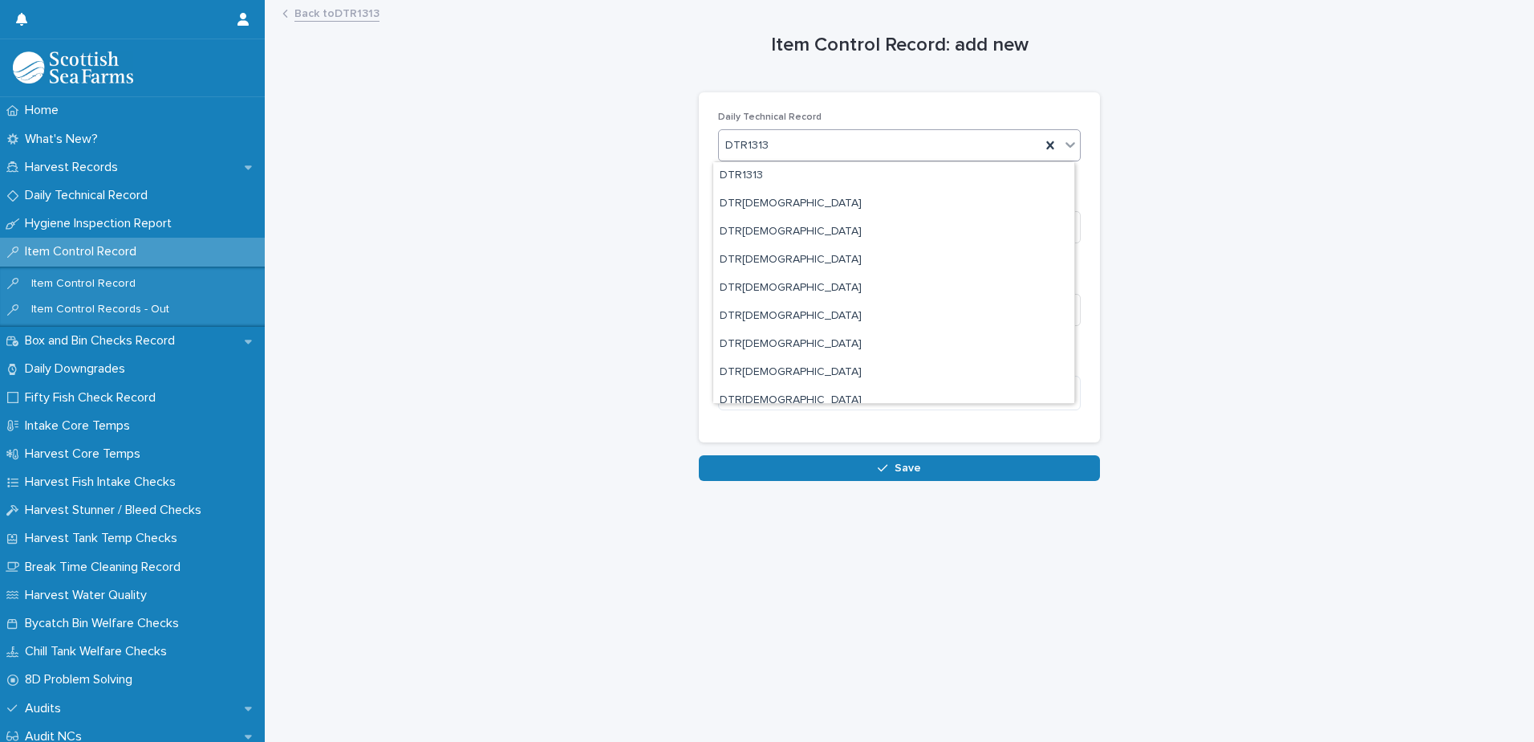
click at [792, 100] on div "Daily Technical Record option DTR[DEMOGRAPHIC_DATA] focused, 1 of 1001. 1001 re…" at bounding box center [899, 267] width 401 height 351
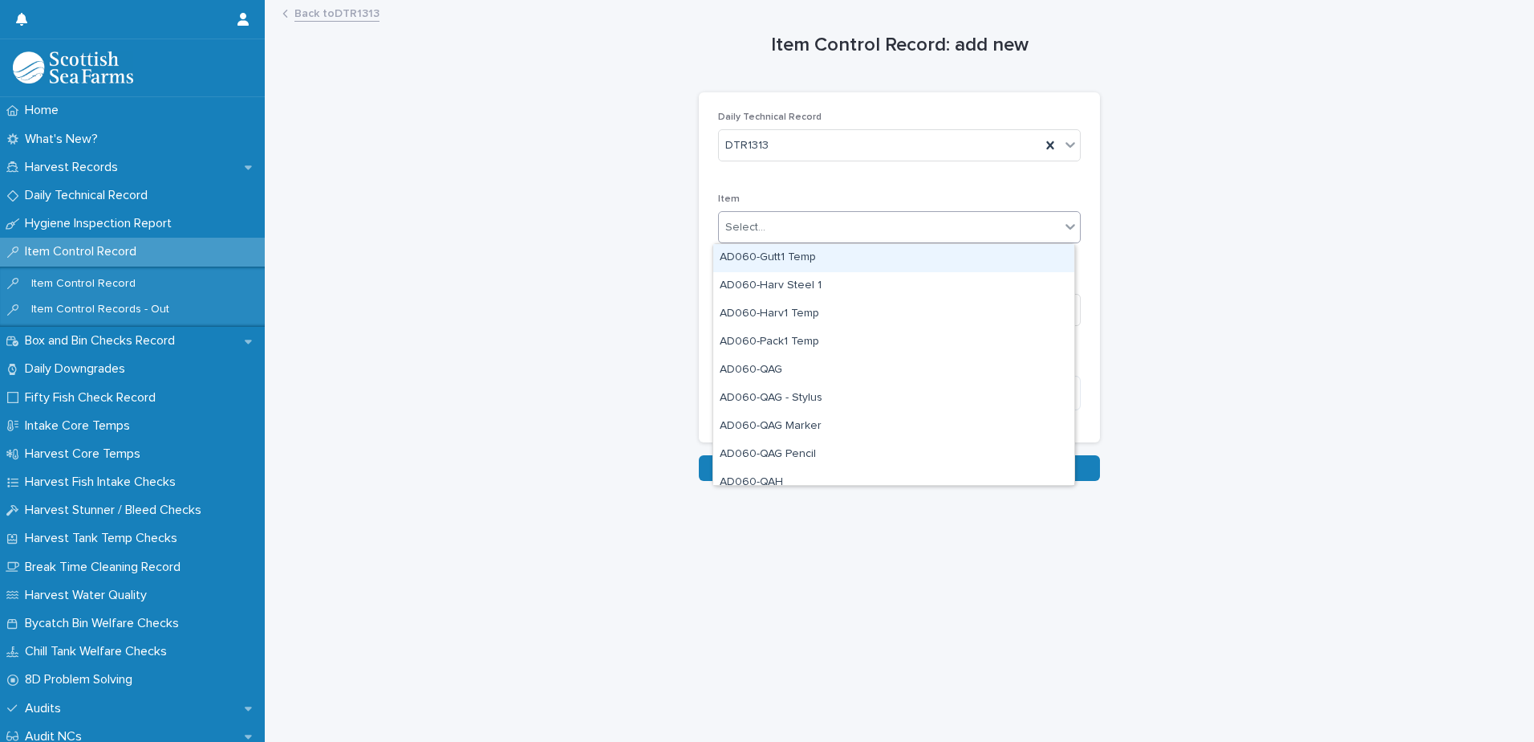
click at [789, 228] on div "Select..." at bounding box center [889, 227] width 341 height 26
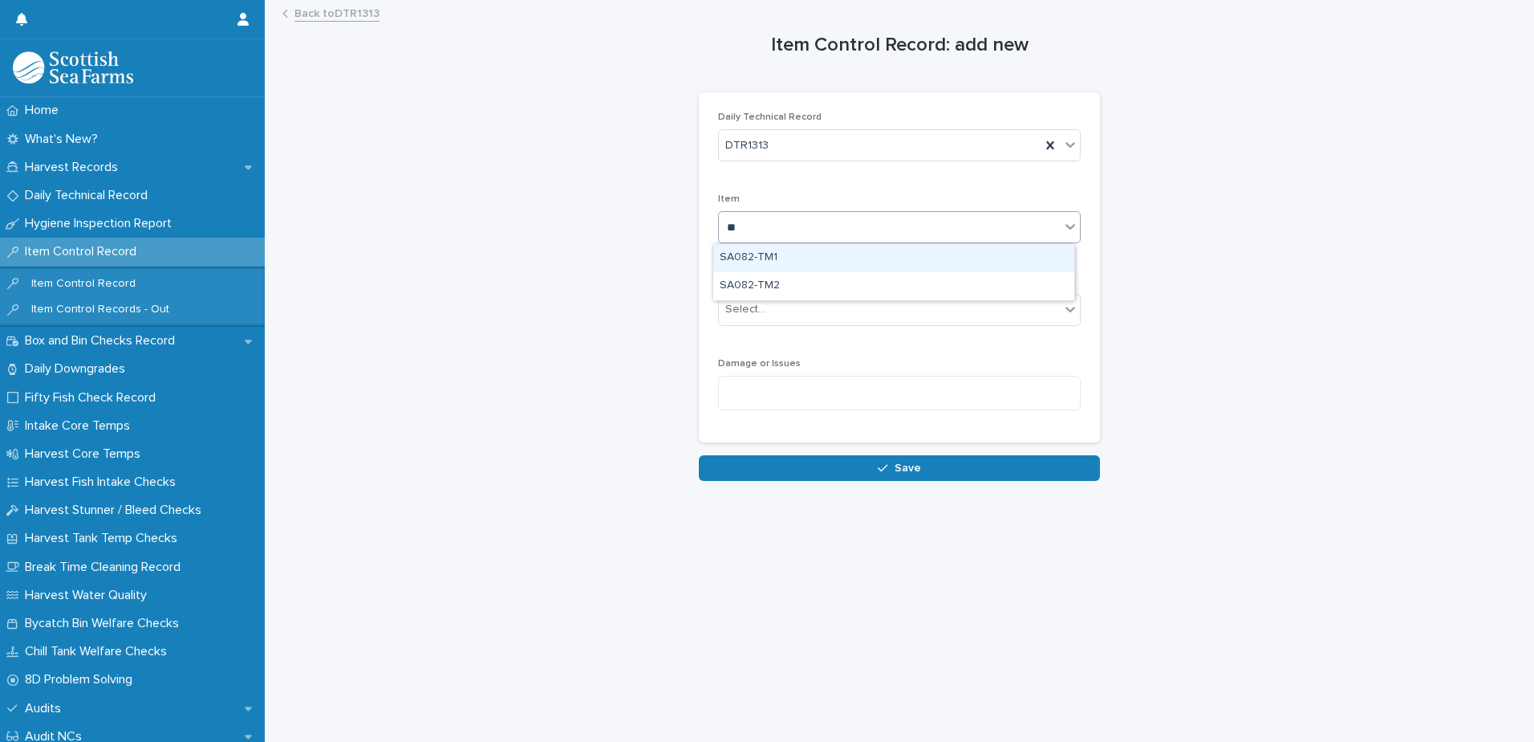
type input "***"
click at [790, 247] on div "SA082-TM1" at bounding box center [893, 258] width 361 height 28
click at [782, 307] on div "Select..." at bounding box center [889, 309] width 341 height 26
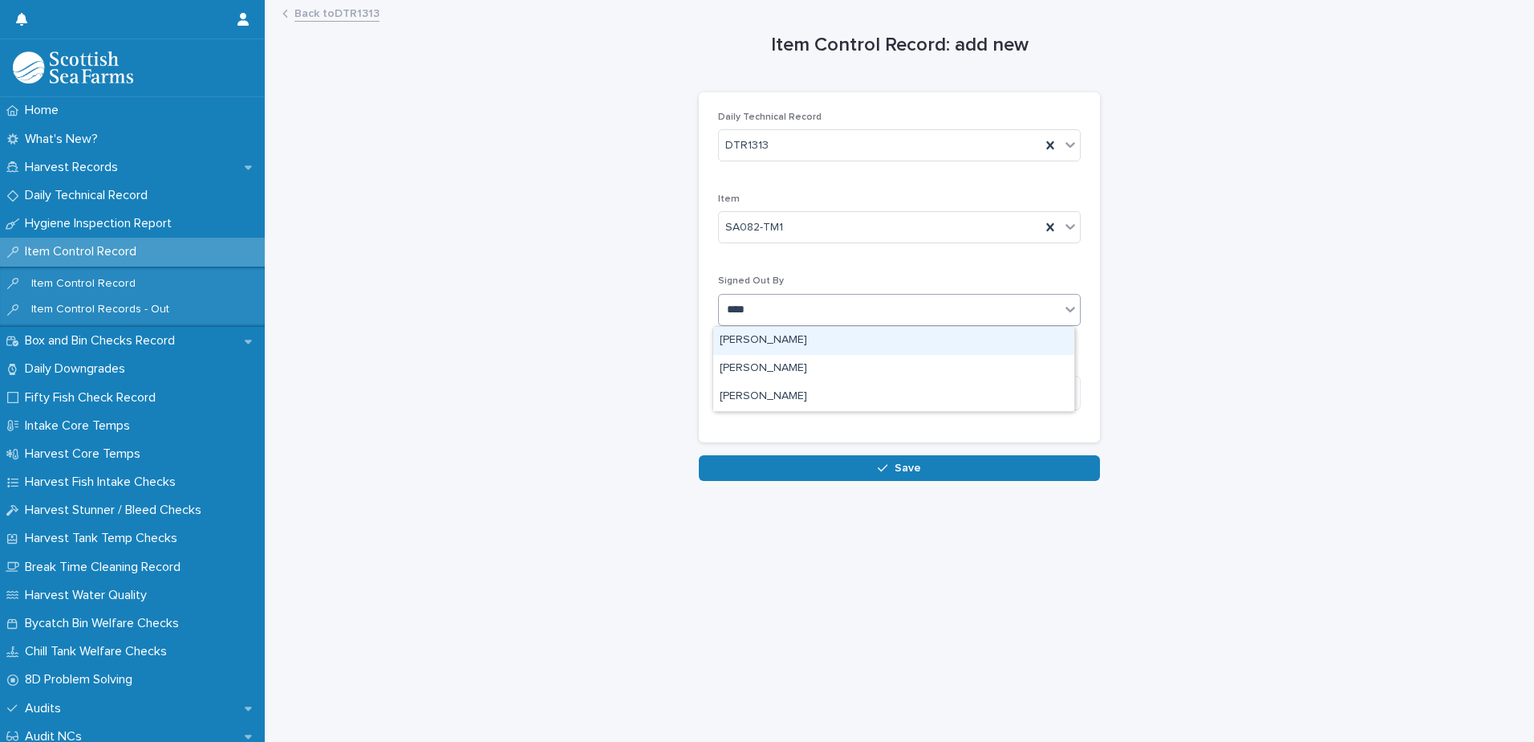
type input "*****"
click at [788, 345] on div "[PERSON_NAME]" at bounding box center [893, 341] width 361 height 28
click at [873, 491] on div "Loading... Saving… Loading... Saving… Item Control Record: add new Loading... S…" at bounding box center [900, 352] width 1254 height 700
click at [870, 471] on button "Save" at bounding box center [899, 468] width 401 height 26
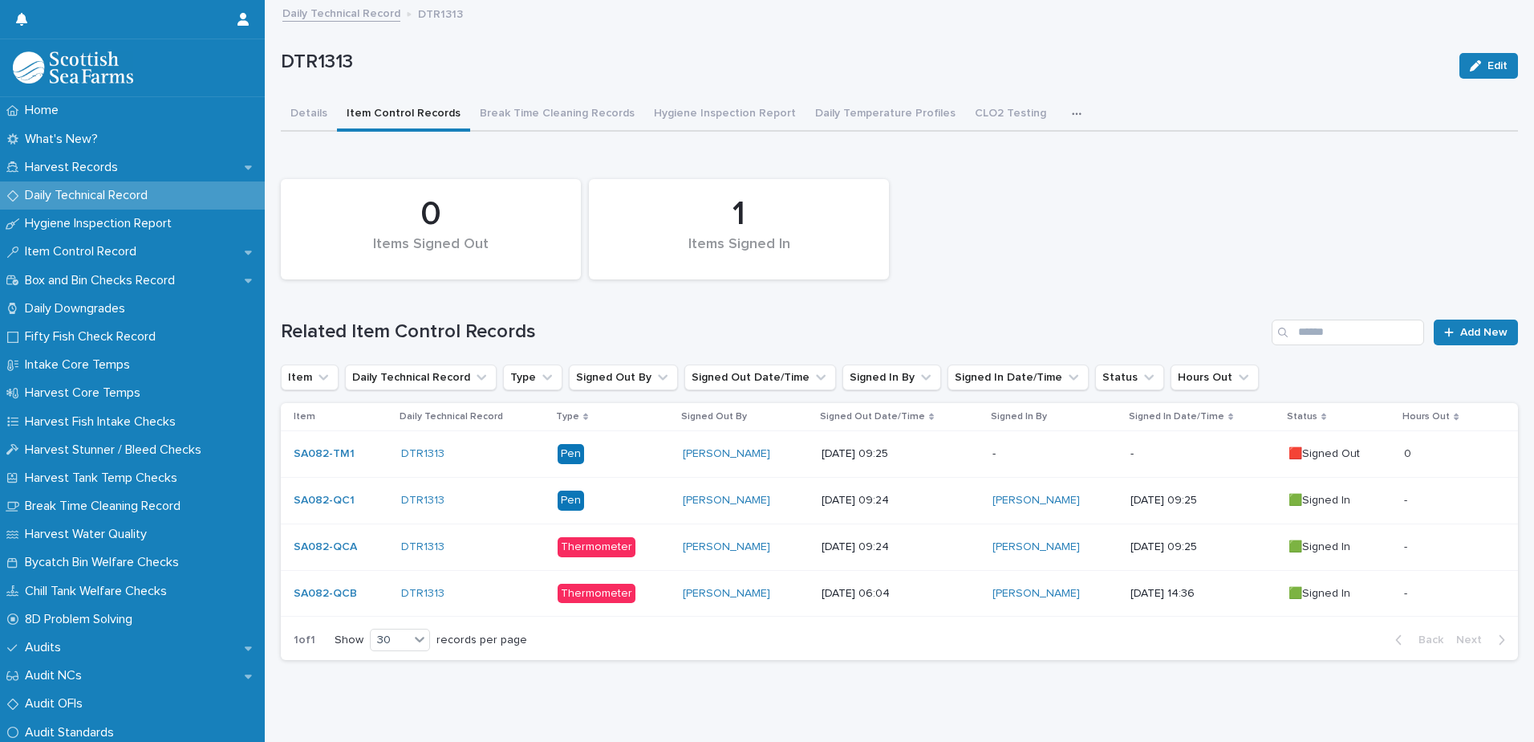
click at [1216, 431] on td "-" at bounding box center [1202, 454] width 157 height 47
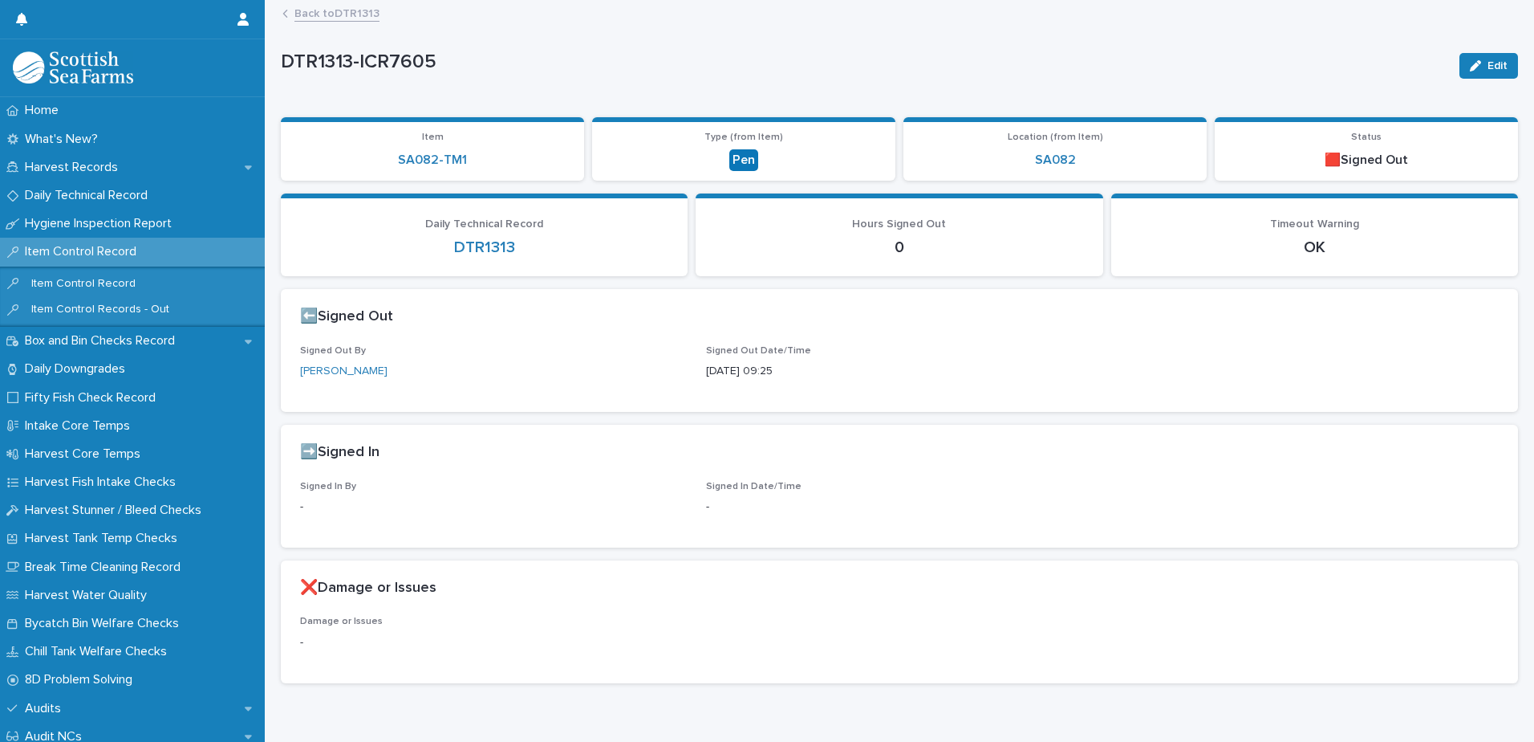
click at [1489, 69] on span "Edit" at bounding box center [1498, 65] width 20 height 11
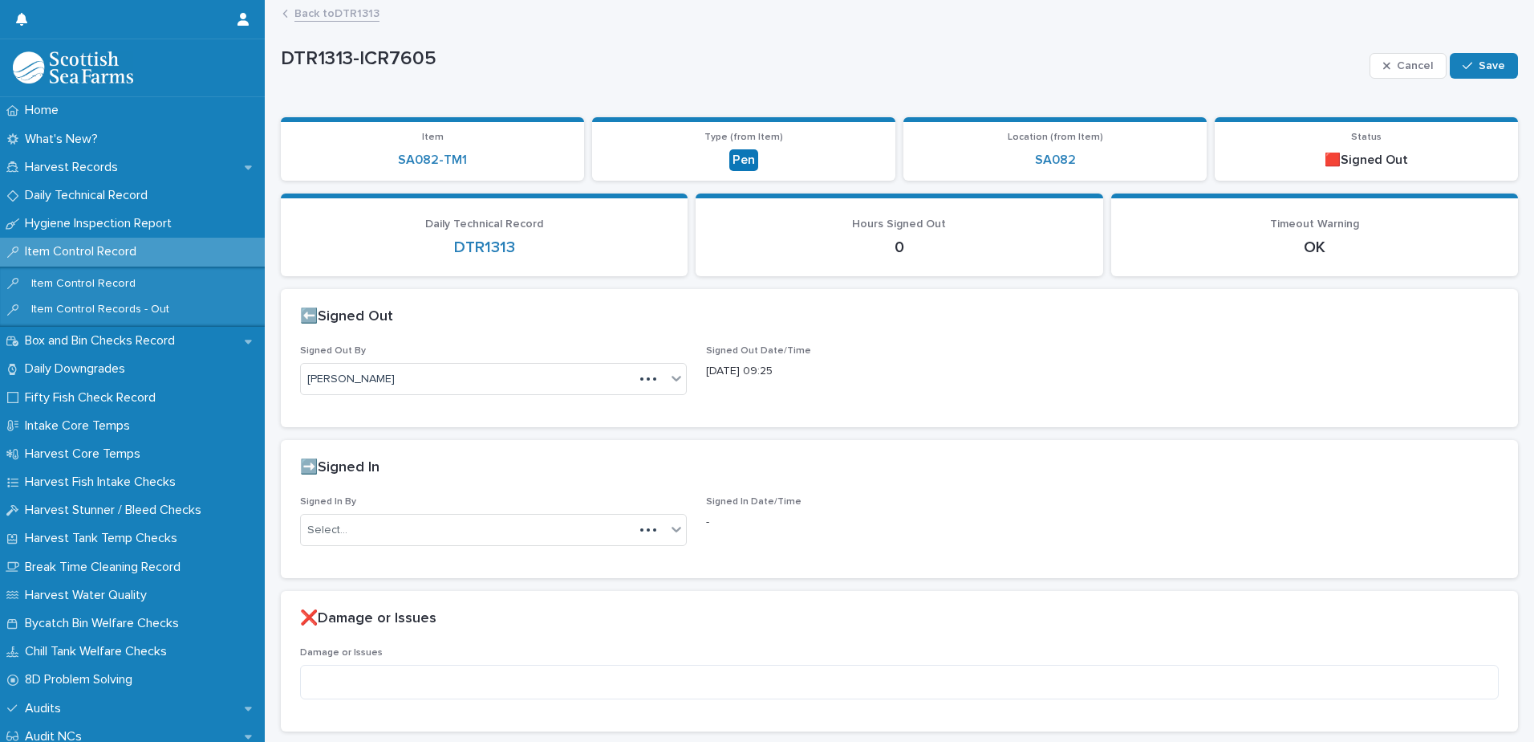
click at [416, 511] on div "Signed In By Select..." at bounding box center [493, 527] width 387 height 63
click at [416, 521] on div "Select..." at bounding box center [483, 530] width 365 height 26
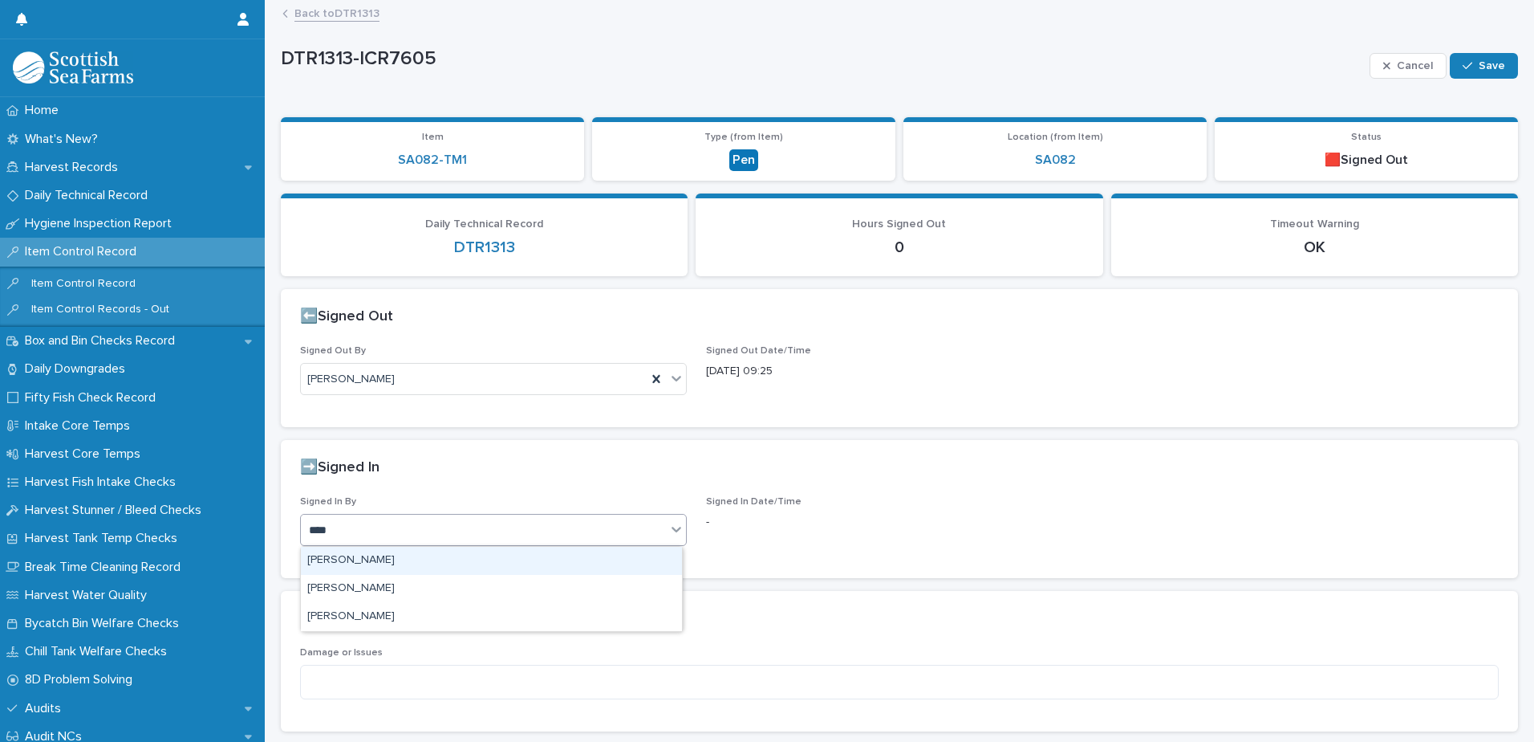
type input "*****"
click at [412, 553] on div "[PERSON_NAME]" at bounding box center [491, 561] width 381 height 28
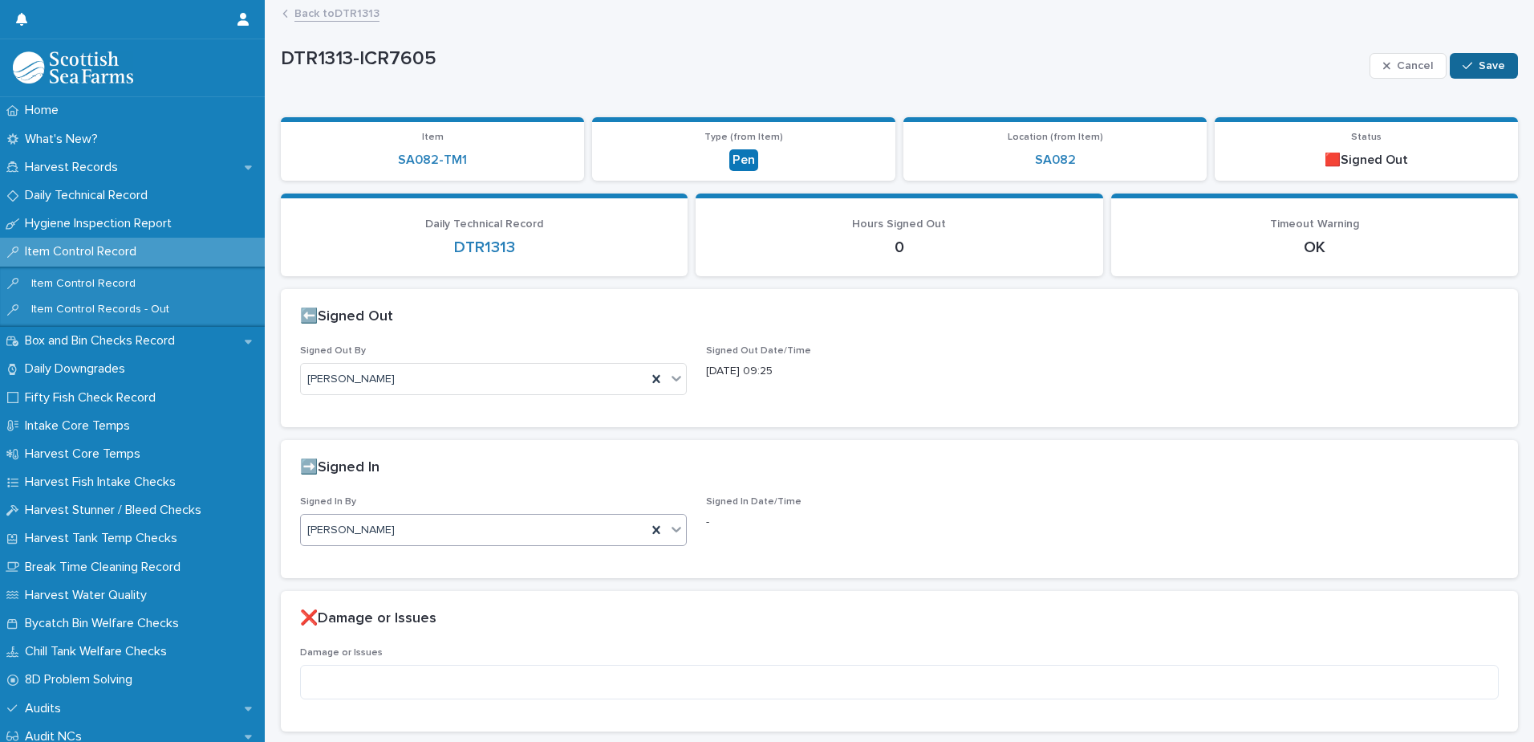
click at [1479, 69] on span "Save" at bounding box center [1492, 65] width 26 height 11
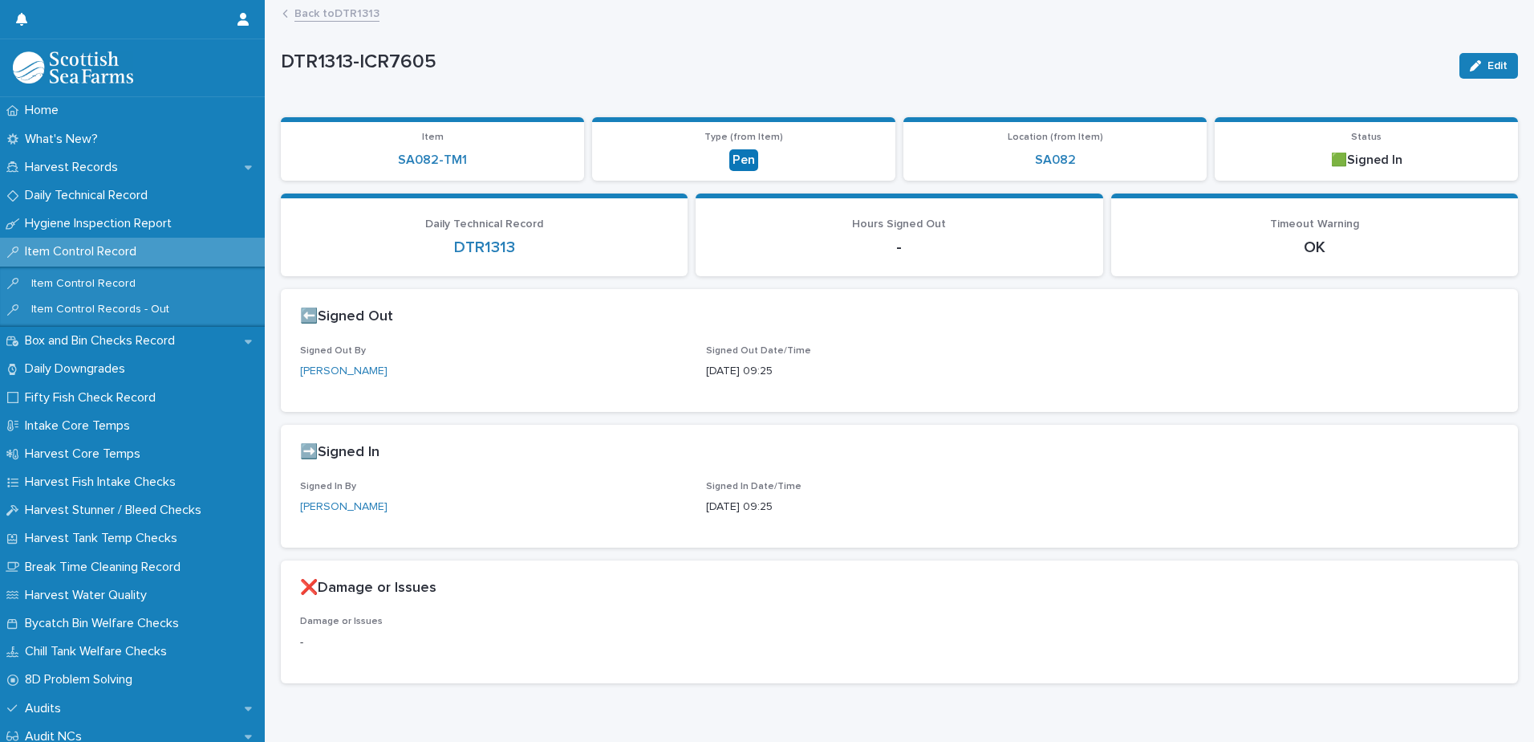
click at [342, 10] on link "Back to DTR1313" at bounding box center [337, 12] width 85 height 18
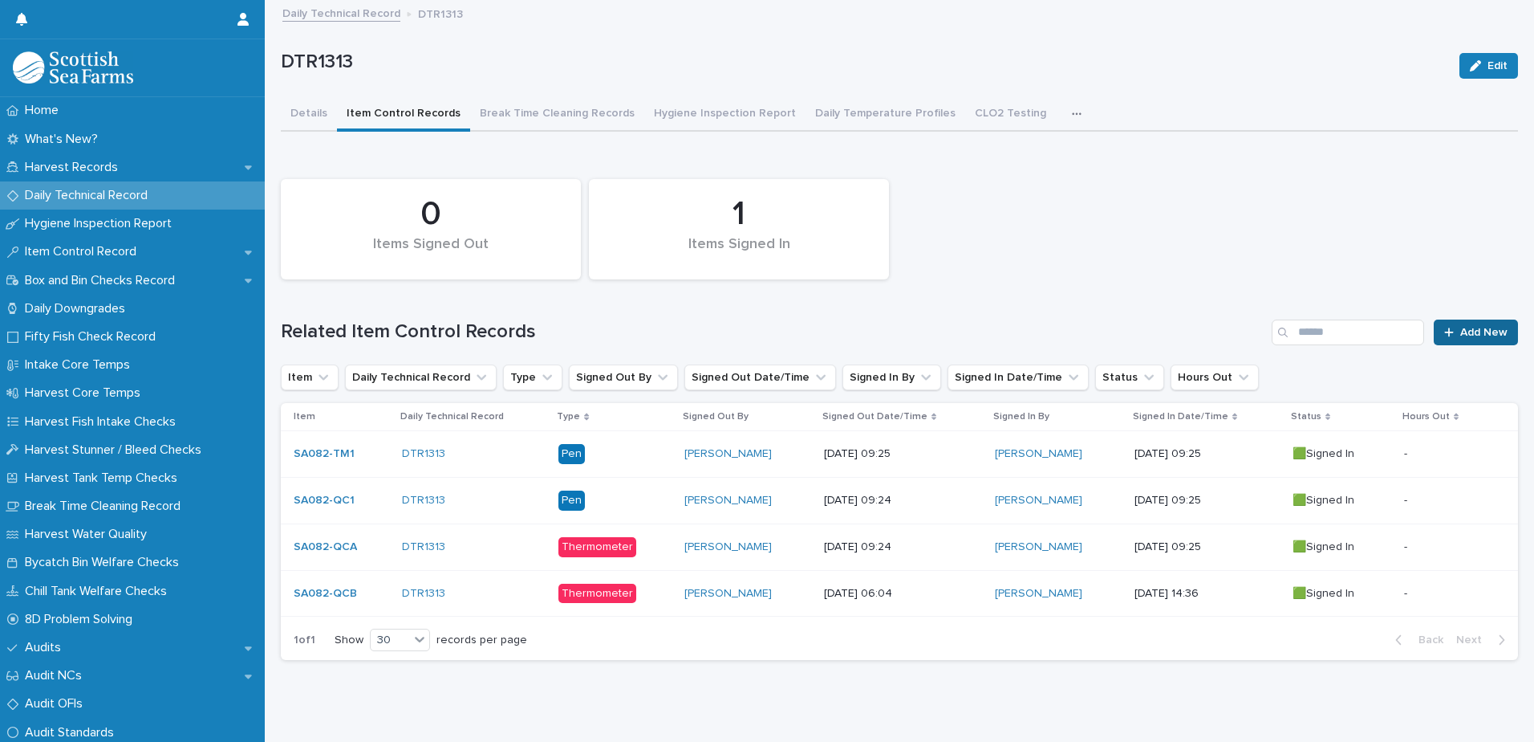
click at [1474, 333] on span "Add New" at bounding box center [1484, 332] width 47 height 11
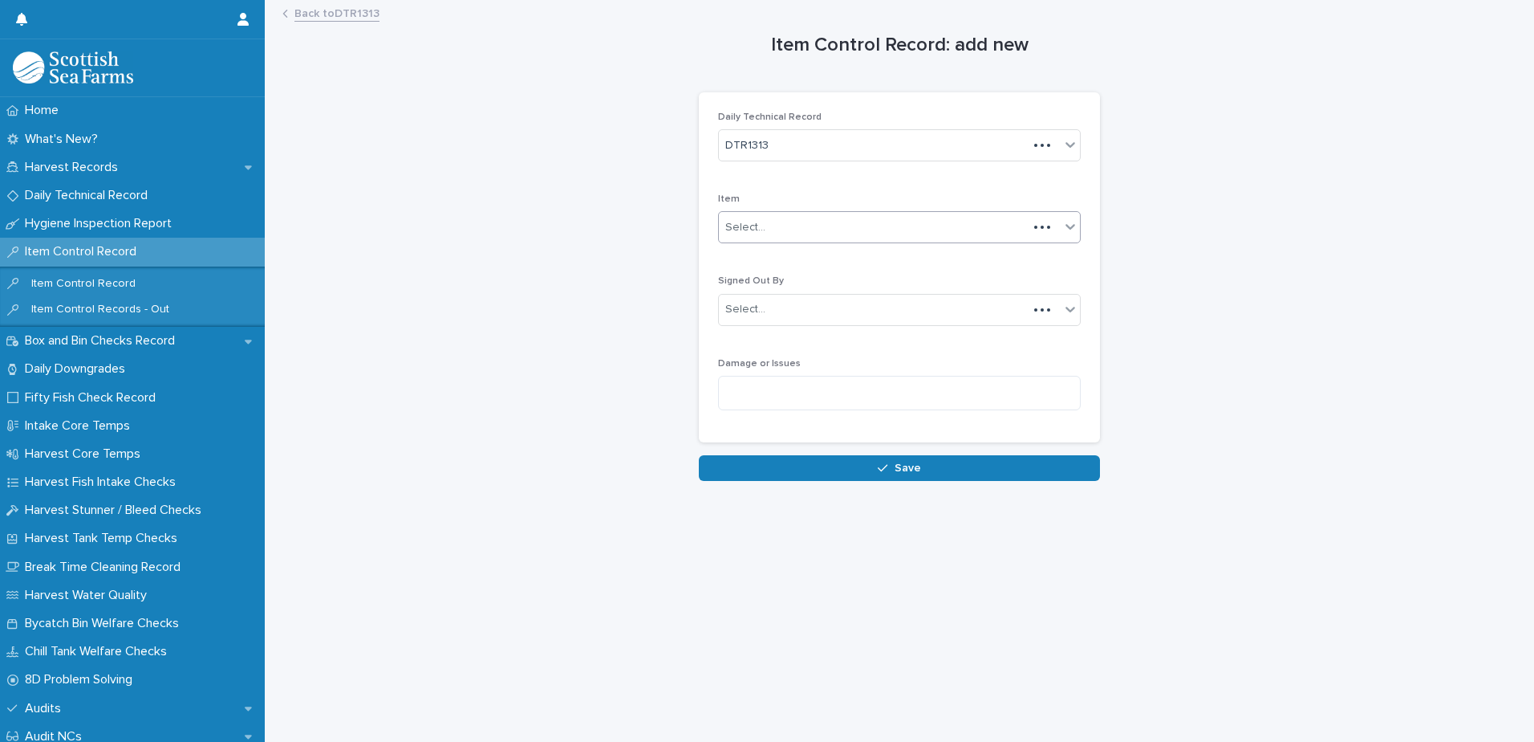
click at [774, 233] on div "Select..." at bounding box center [873, 227] width 309 height 26
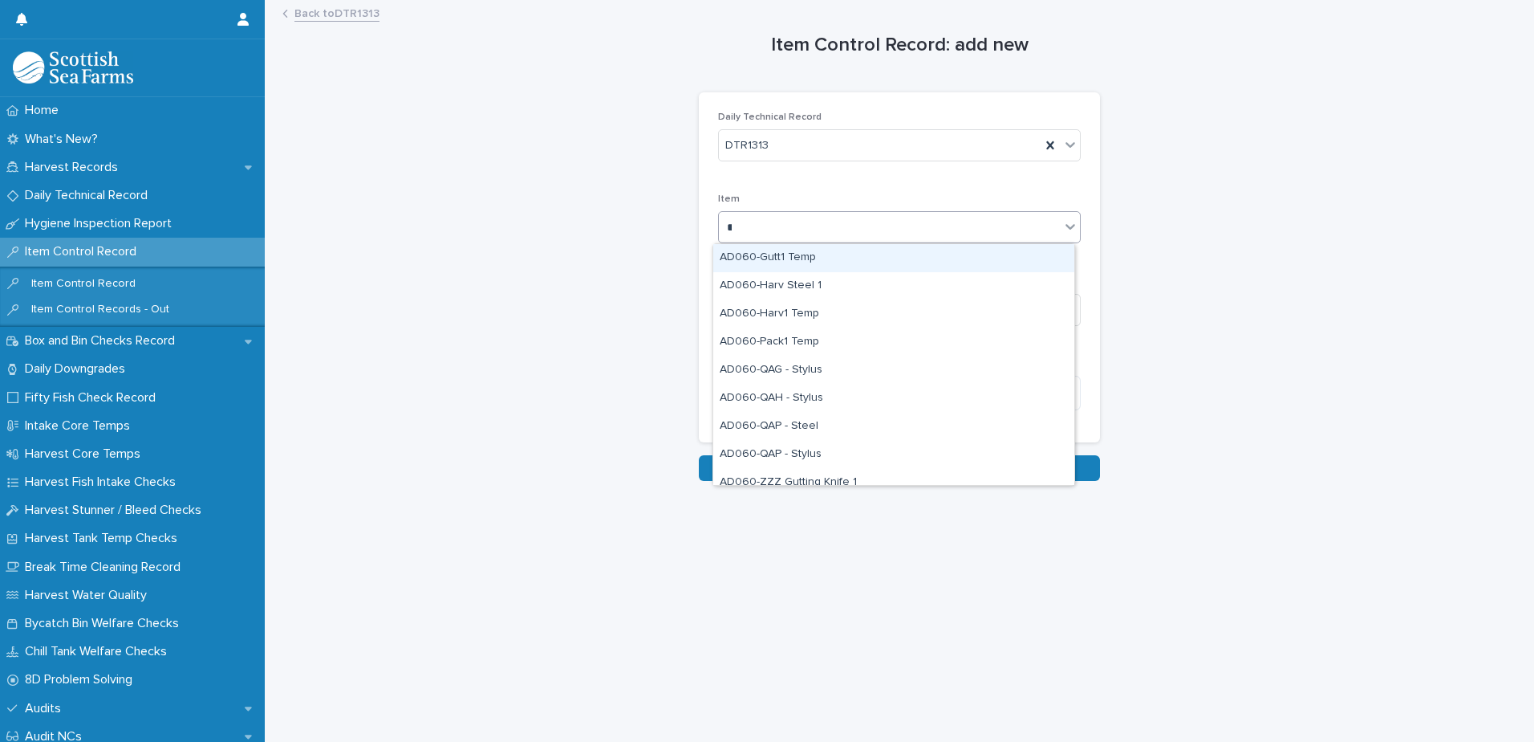
type input "***"
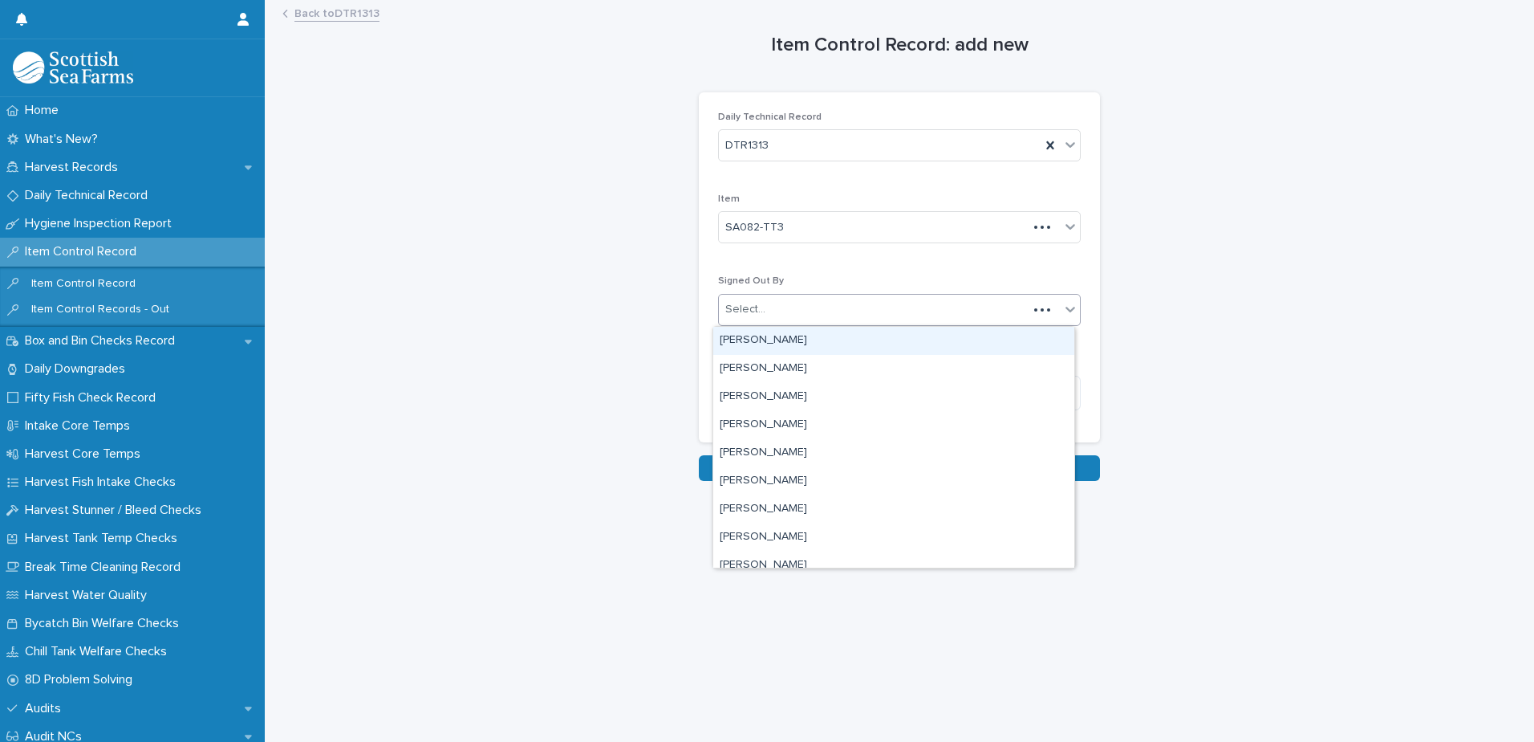
click at [781, 310] on div "Select..." at bounding box center [873, 309] width 309 height 26
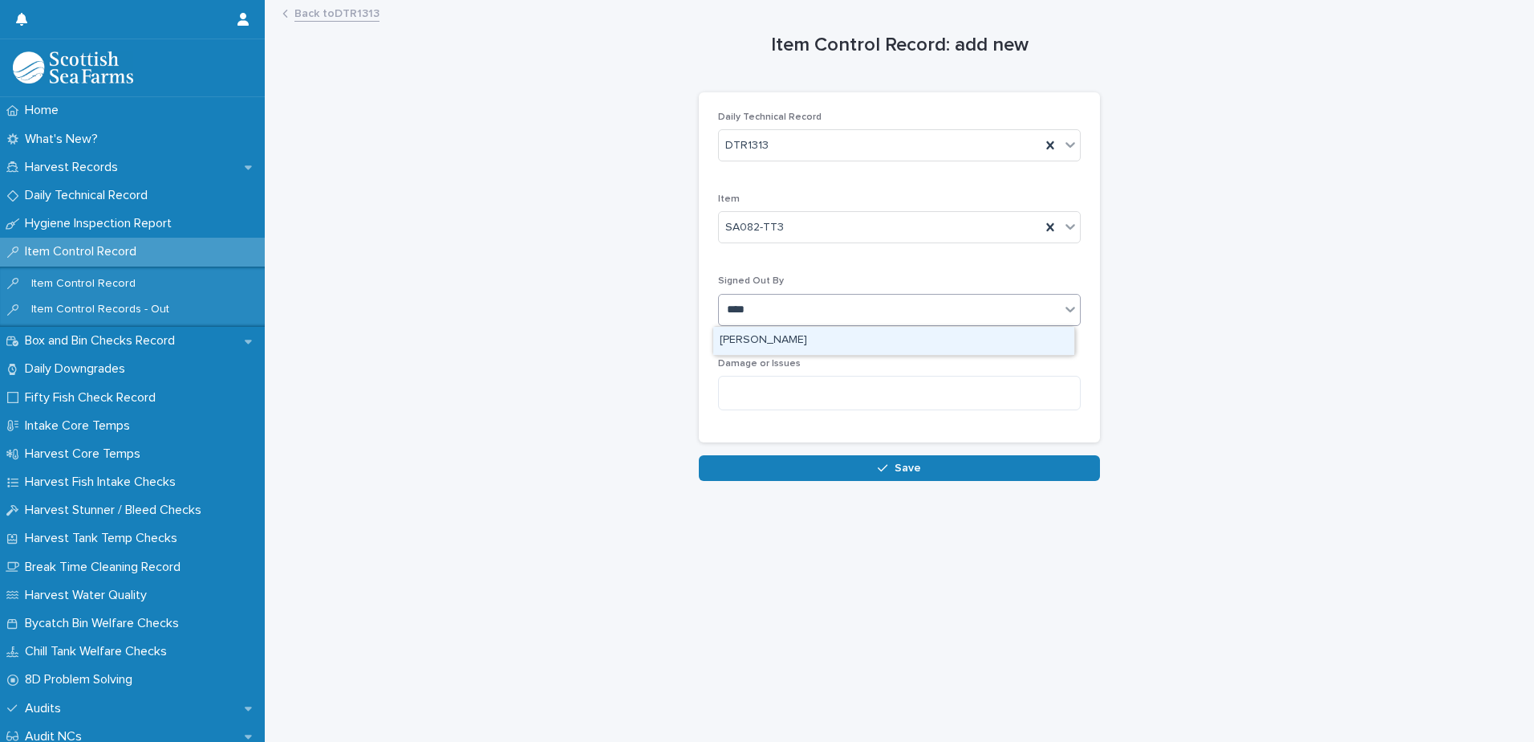
type input "*****"
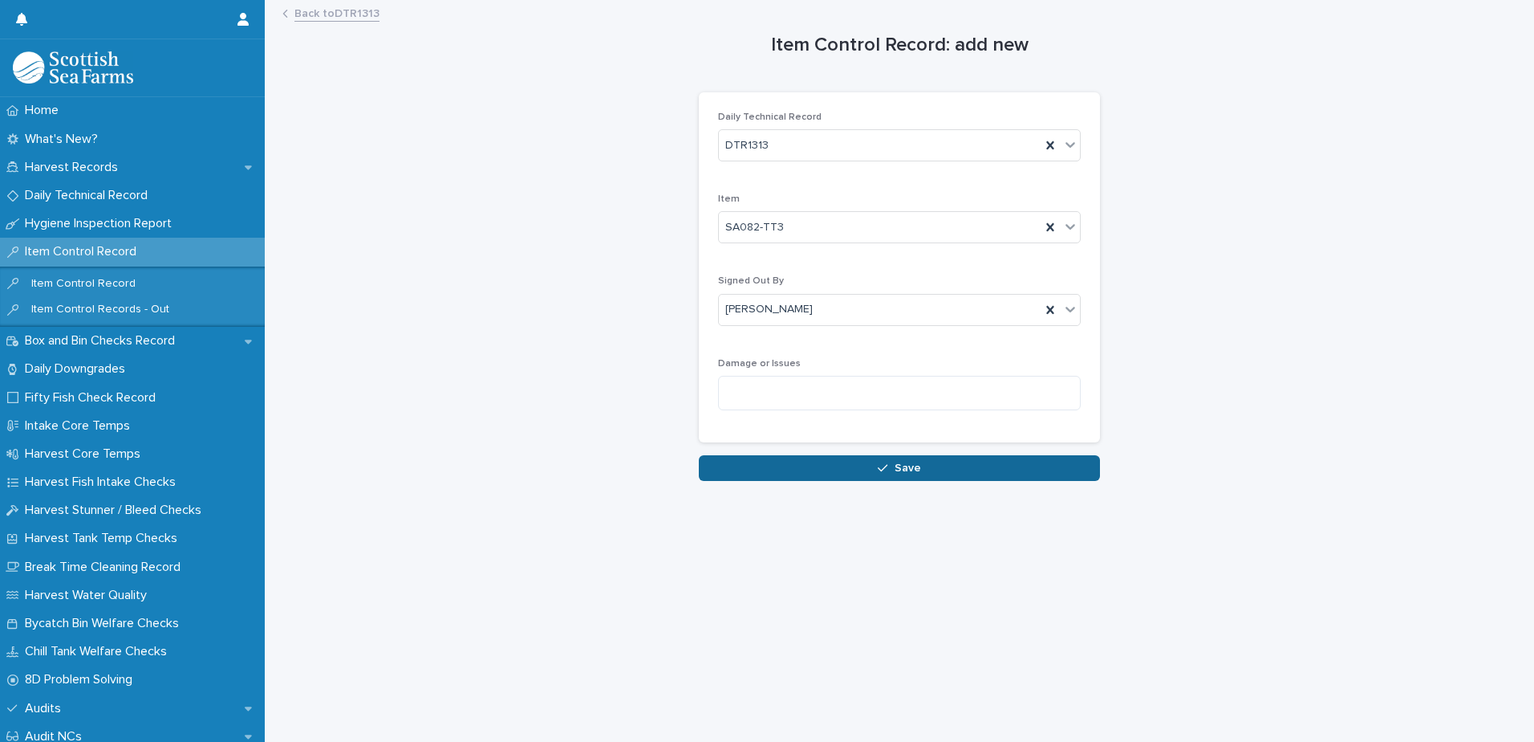
click at [841, 459] on button "Save" at bounding box center [899, 468] width 401 height 26
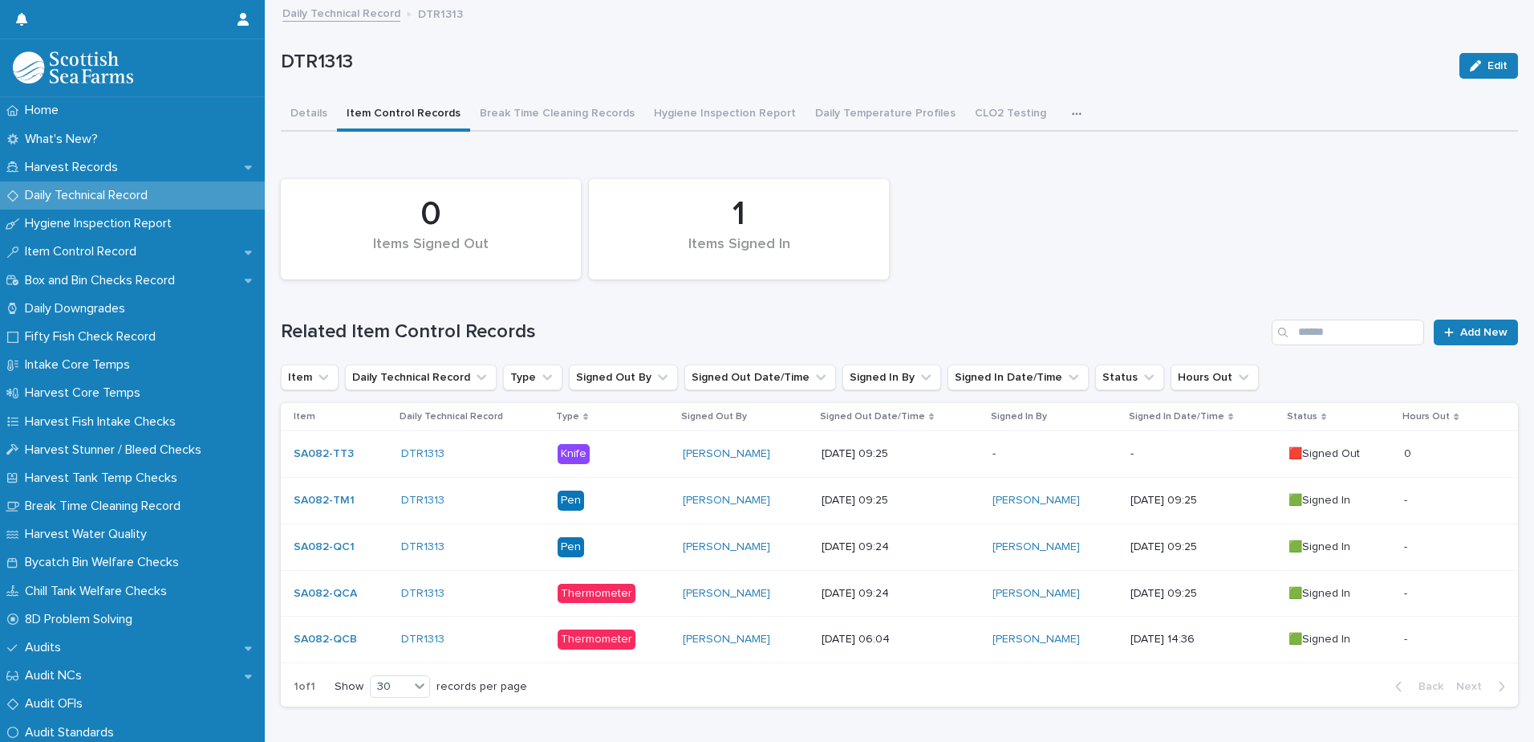
click at [1460, 449] on p at bounding box center [1448, 454] width 88 height 14
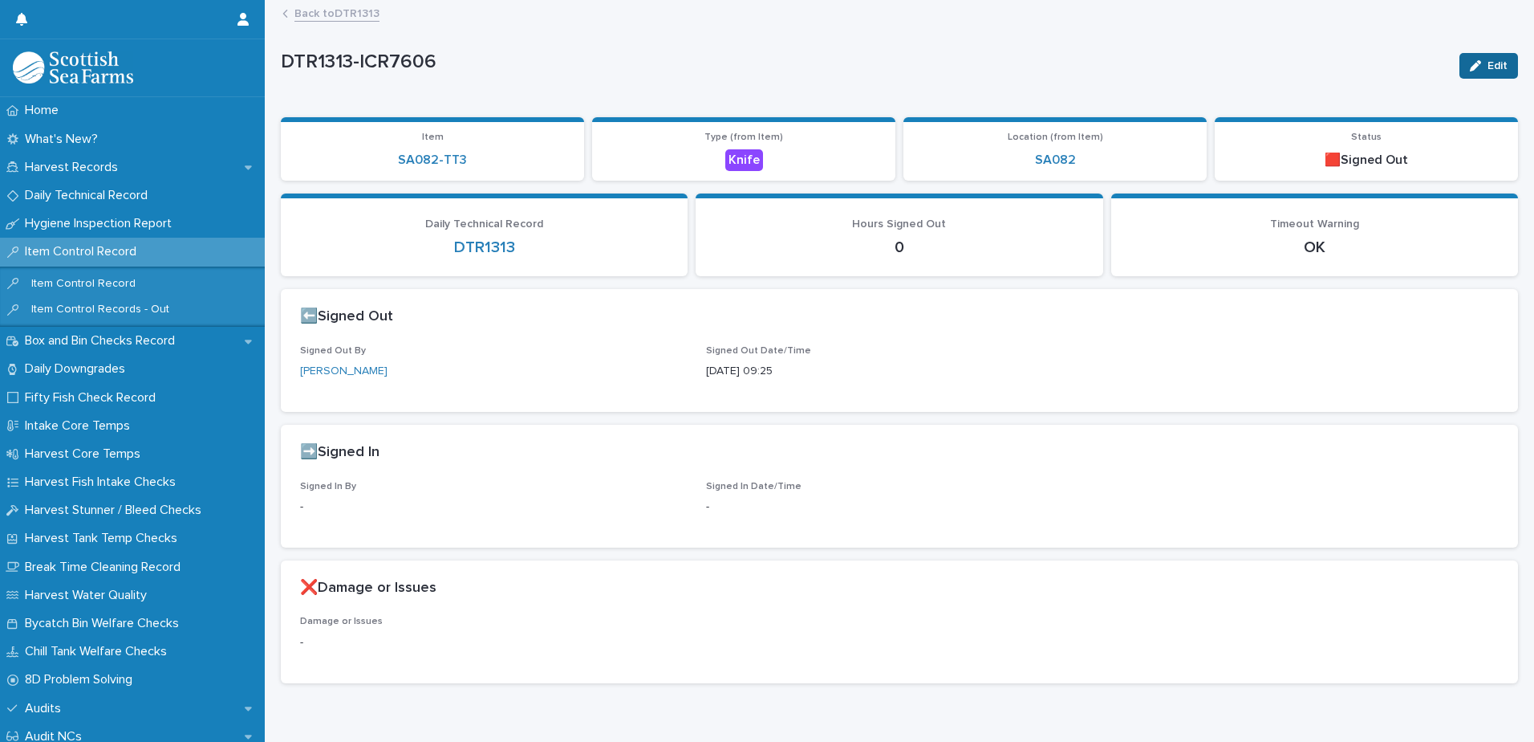
click at [1488, 67] on span "Edit" at bounding box center [1498, 65] width 20 height 11
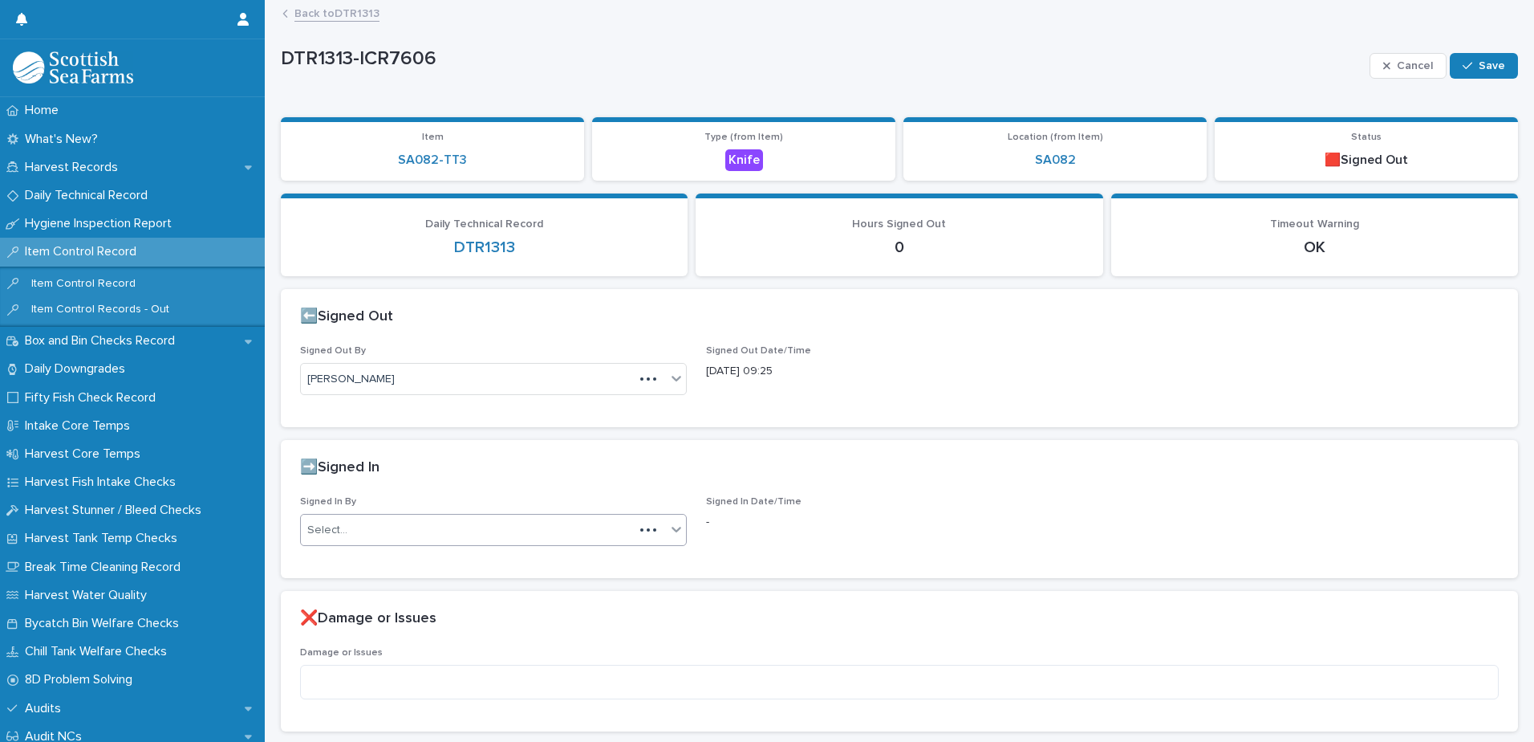
click at [400, 527] on div "Select..." at bounding box center [467, 530] width 333 height 26
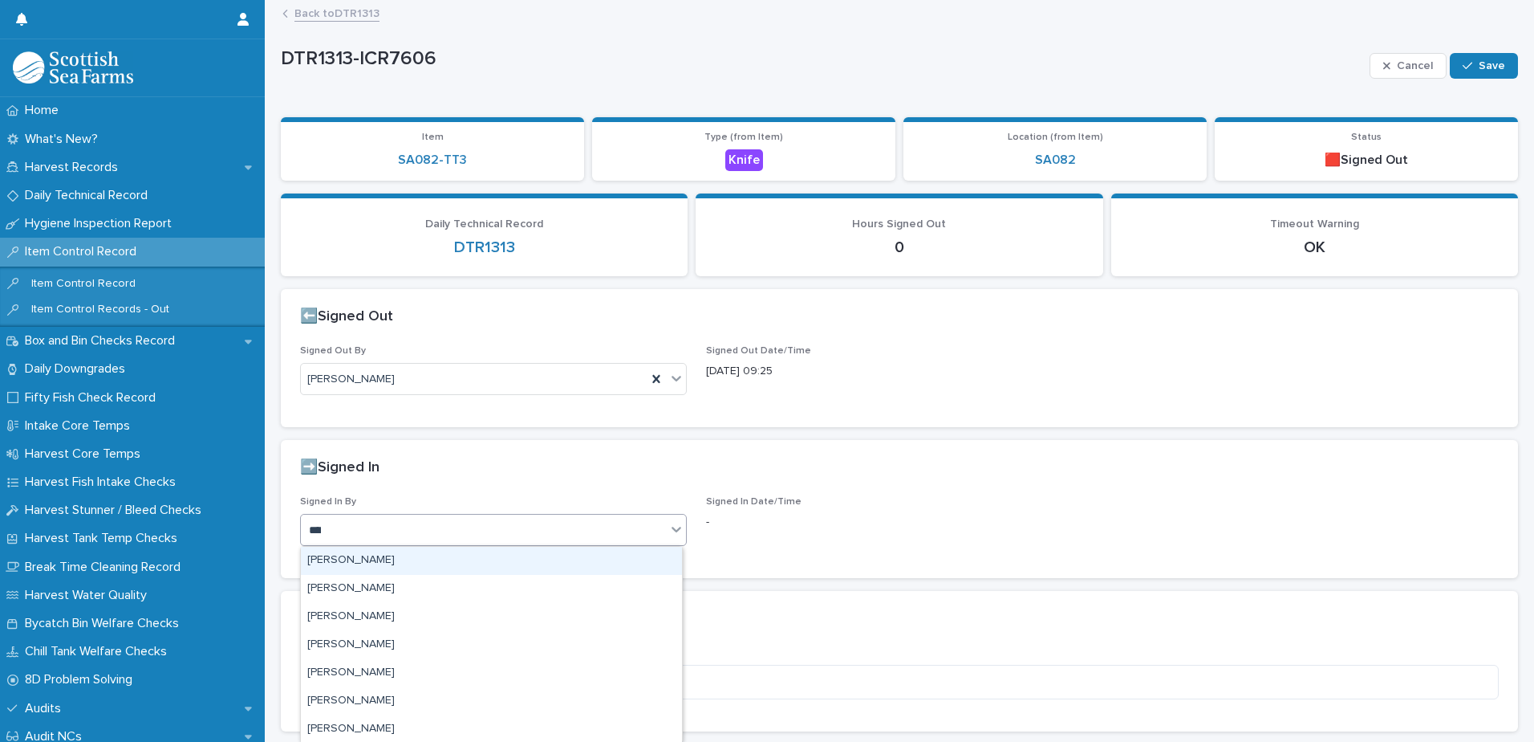
type input "*****"
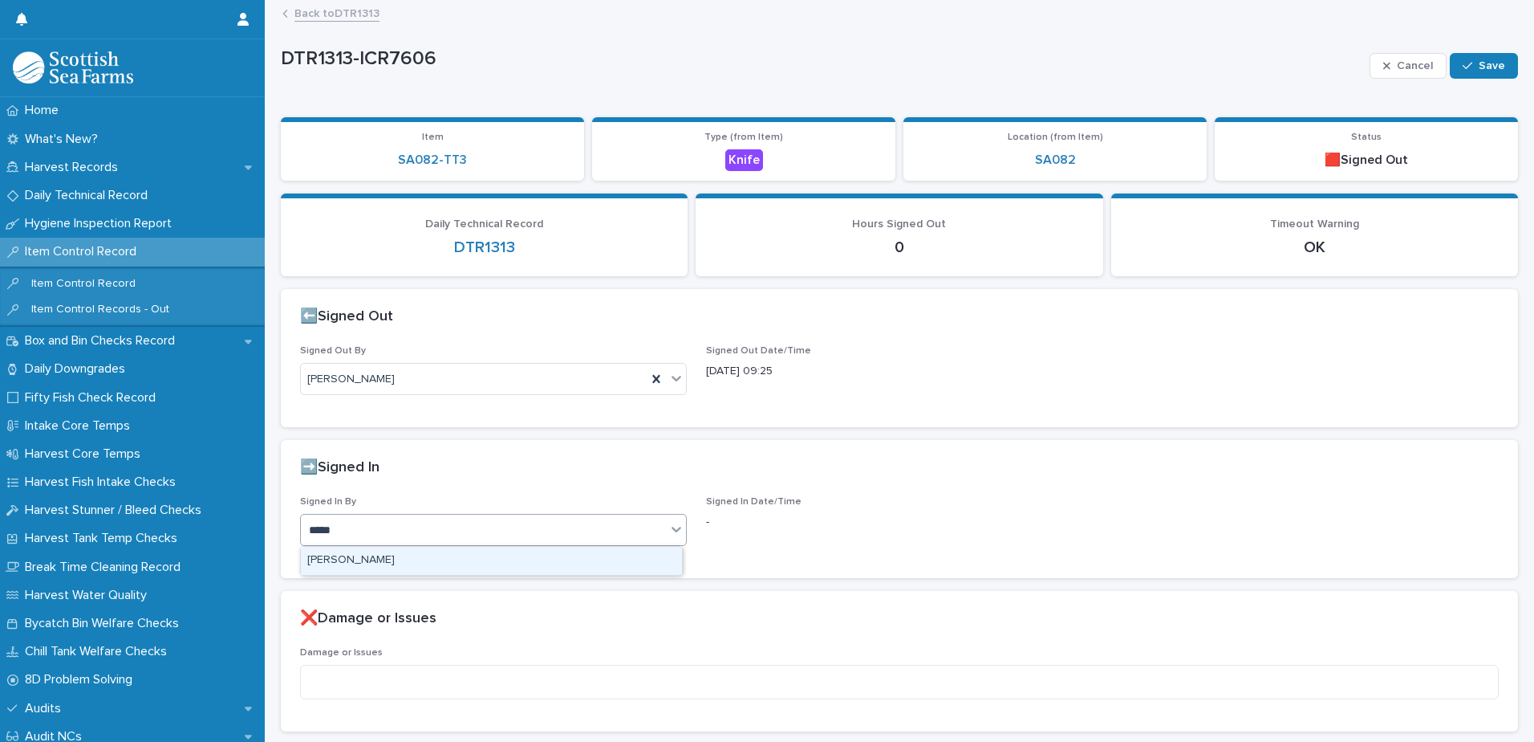
click at [389, 559] on div "[PERSON_NAME]" at bounding box center [491, 561] width 381 height 28
click at [1465, 63] on div "button" at bounding box center [1471, 65] width 16 height 11
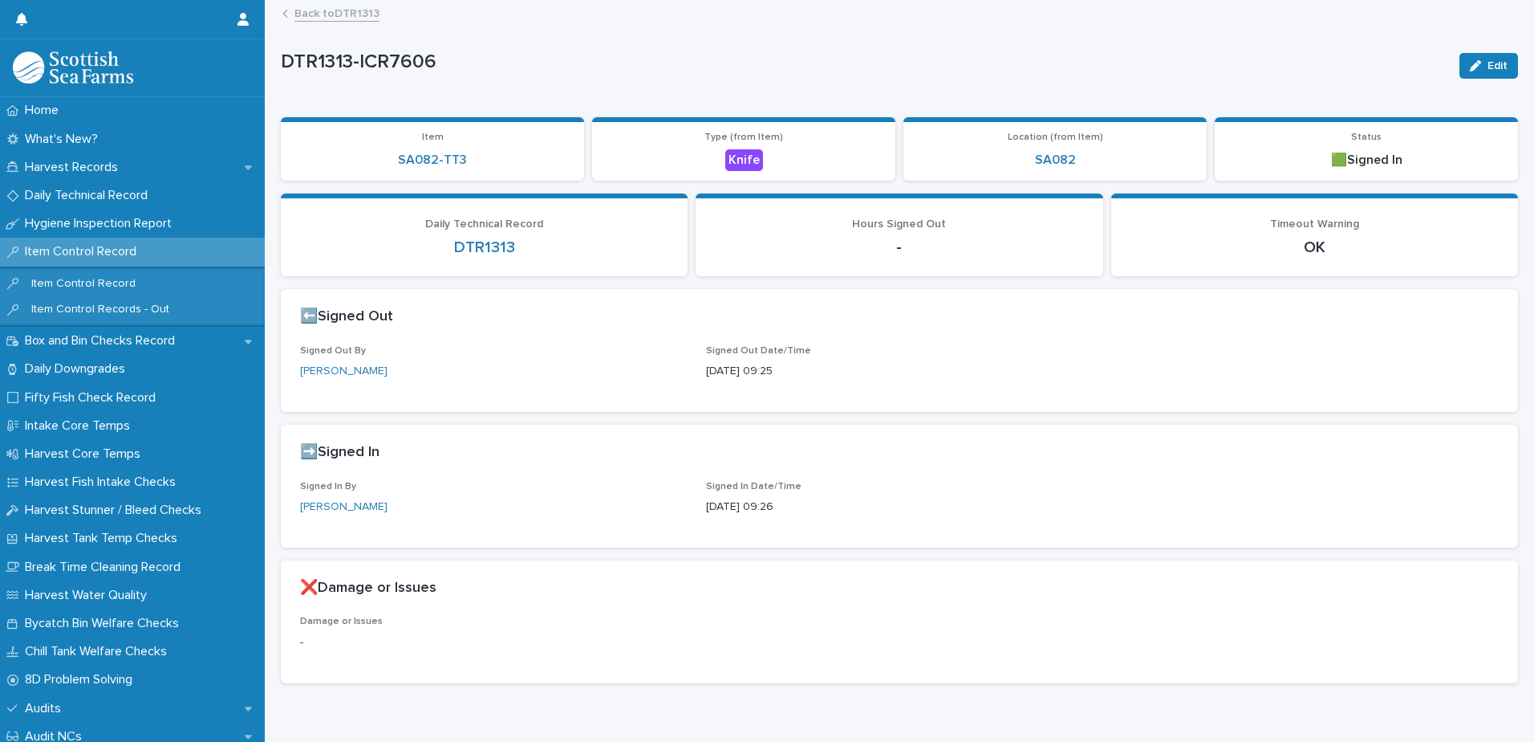
click at [360, 14] on link "Back to DTR1313" at bounding box center [337, 12] width 85 height 18
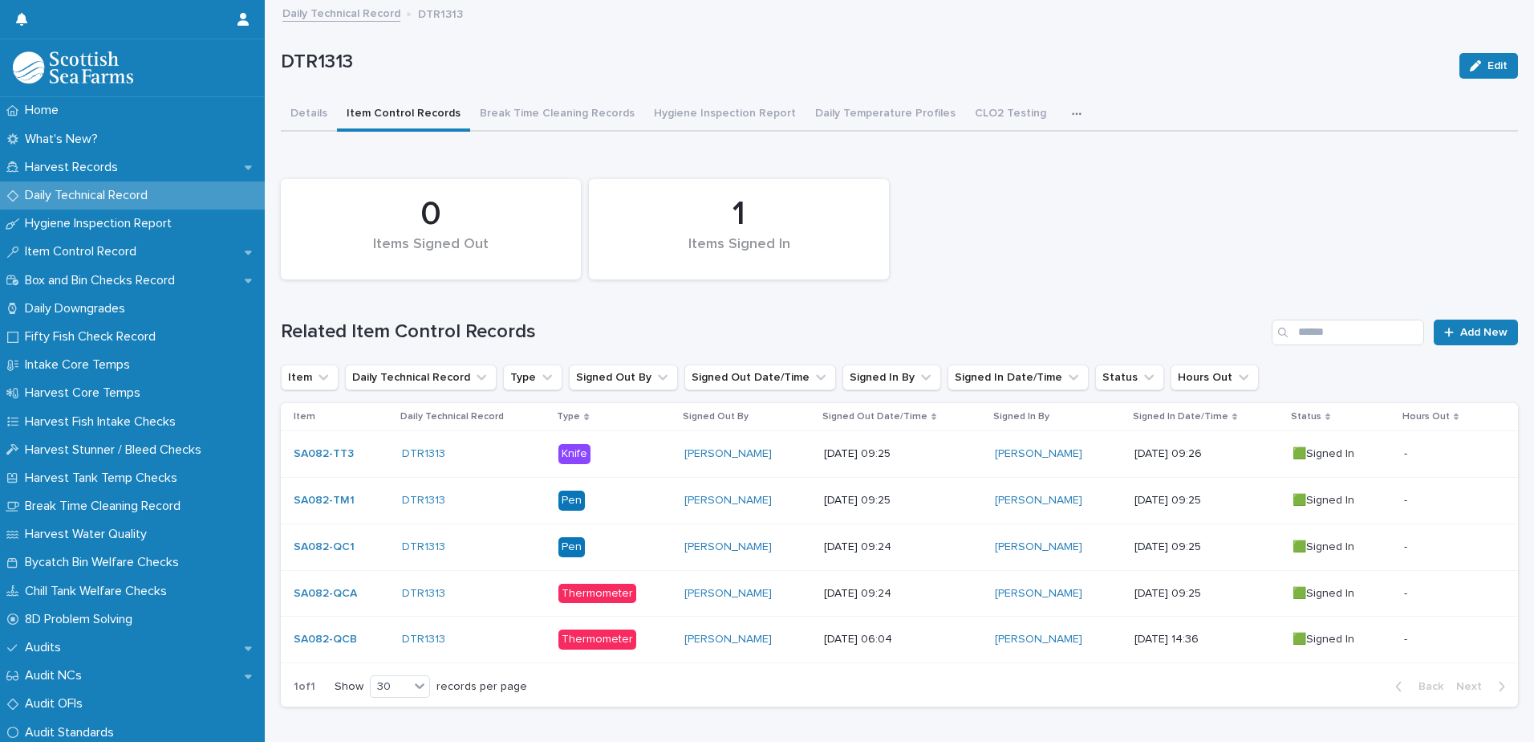
click at [360, 10] on link "Daily Technical Record" at bounding box center [341, 12] width 118 height 18
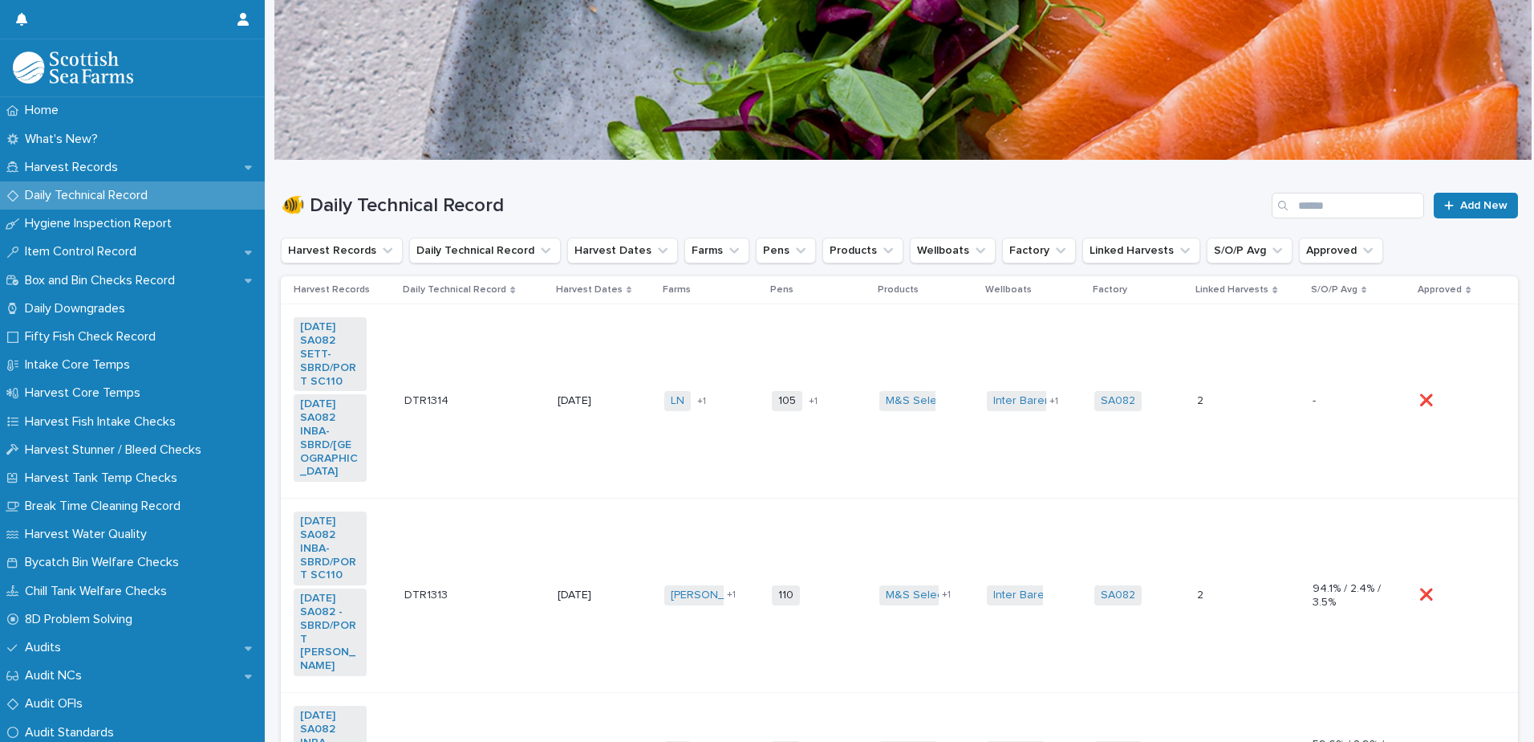
click at [485, 414] on div "DTR1314 DTR1314" at bounding box center [474, 401] width 140 height 26
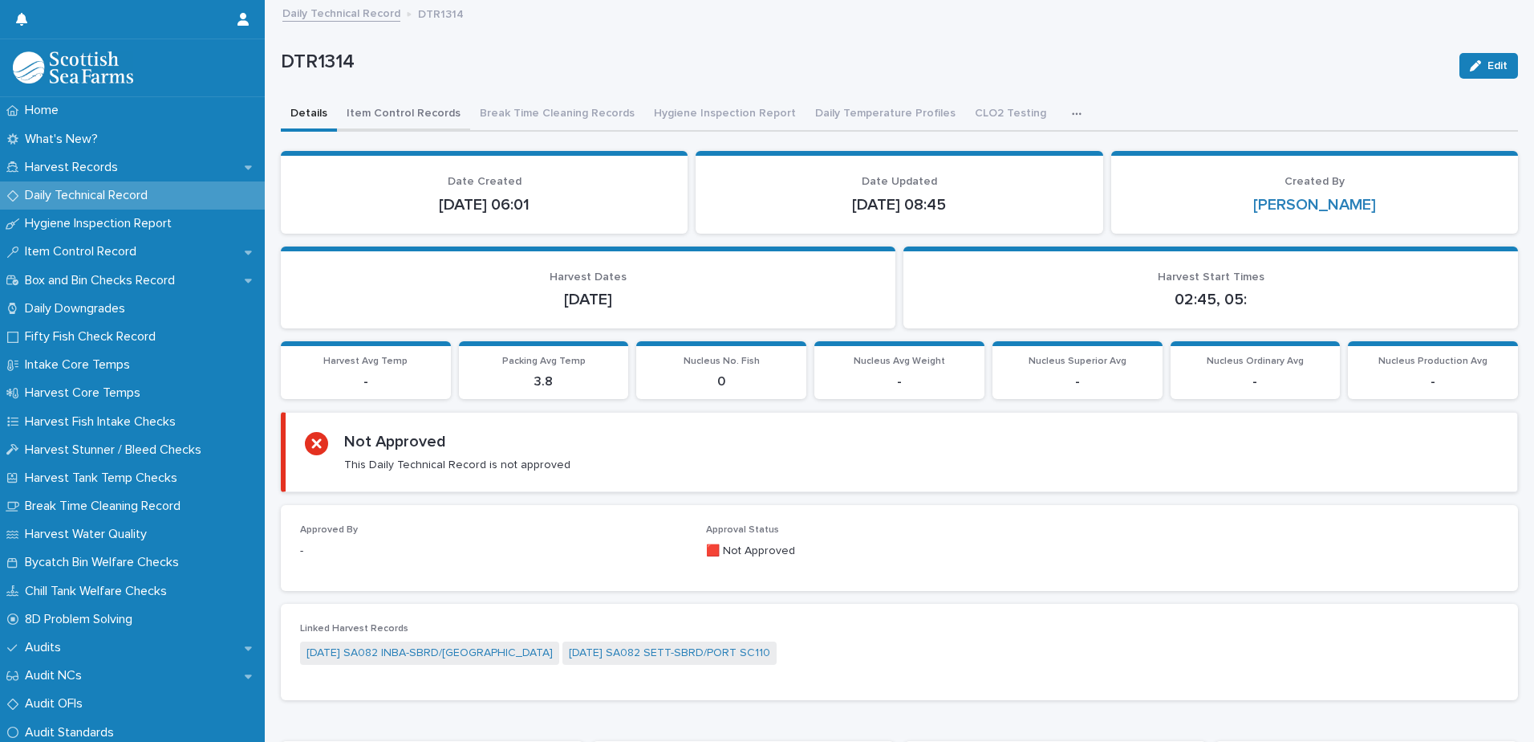
click at [404, 98] on button "Item Control Records" at bounding box center [403, 115] width 133 height 34
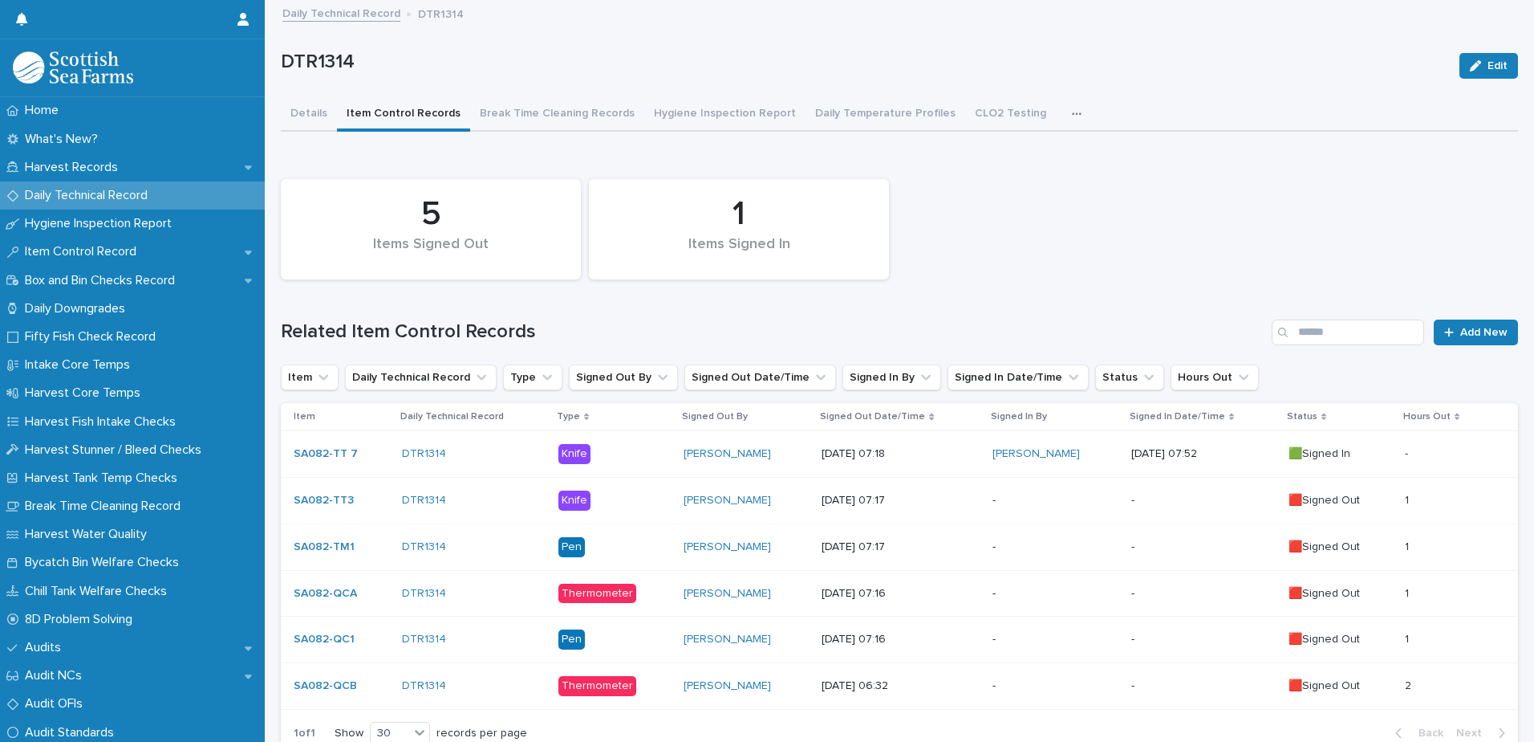
click at [337, 17] on link "Daily Technical Record" at bounding box center [341, 12] width 118 height 18
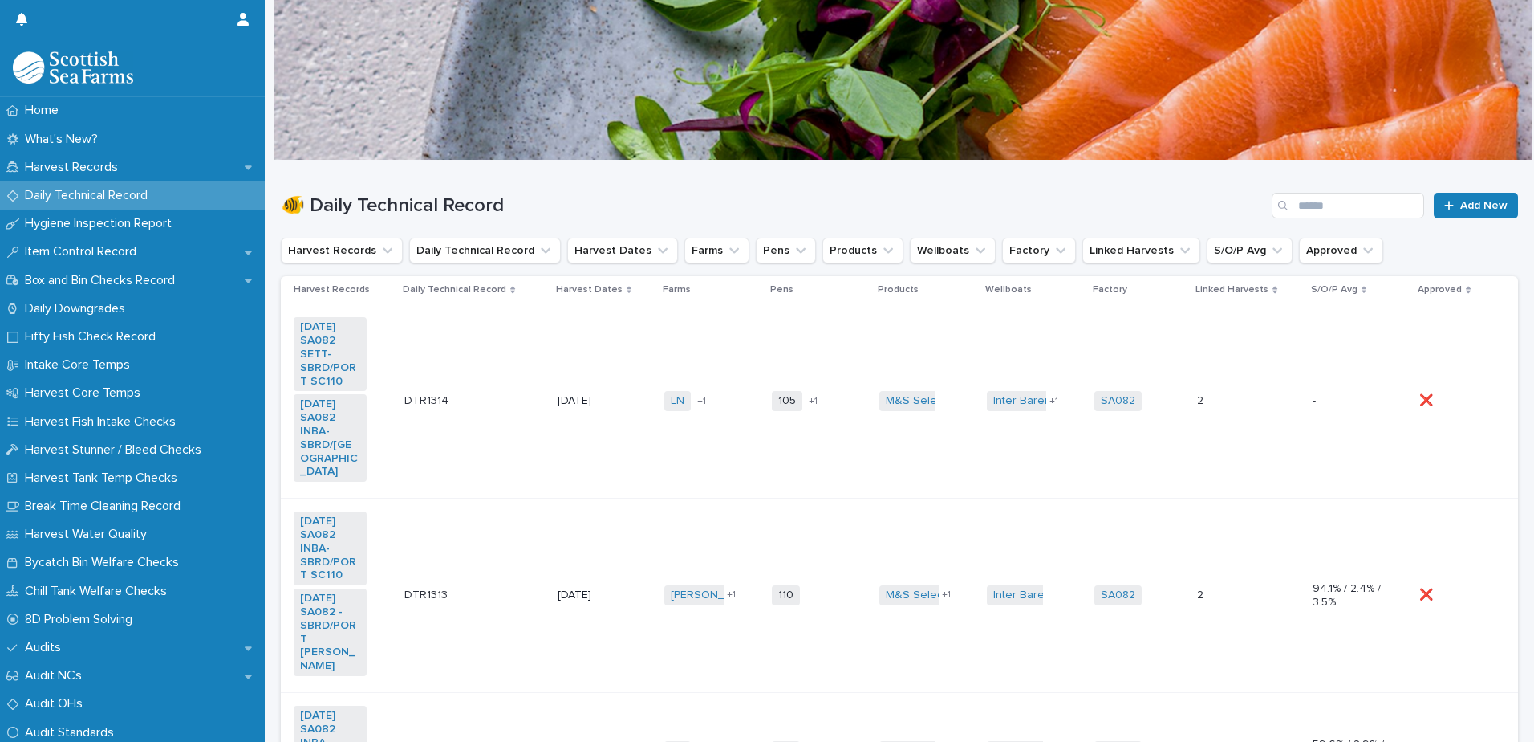
click at [498, 580] on td "DTR1313 DTR1313" at bounding box center [474, 595] width 153 height 194
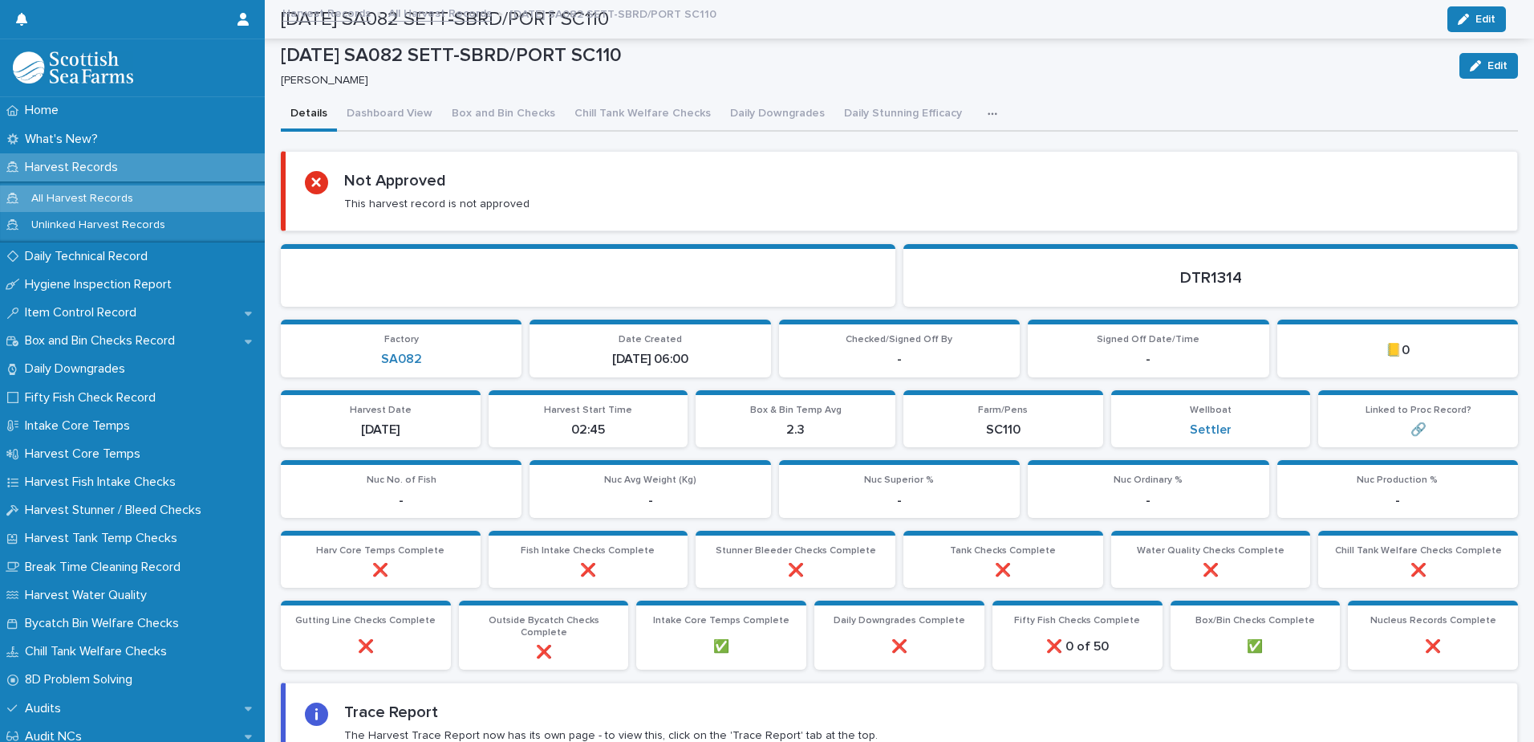
scroll to position [161, 0]
